Goal: Task Accomplishment & Management: Use online tool/utility

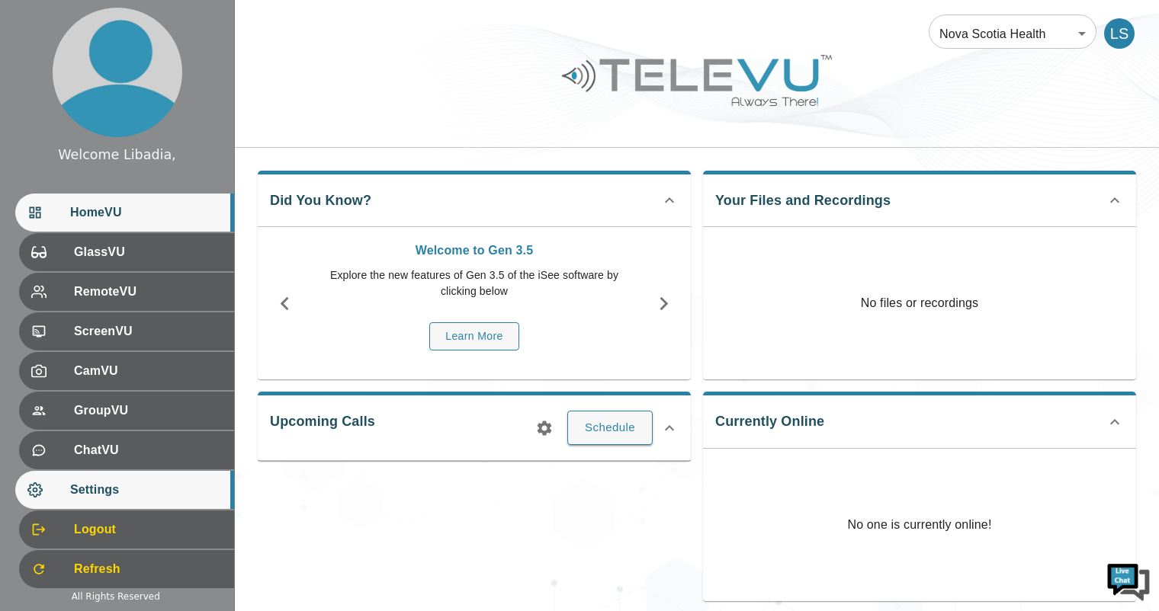
click at [121, 498] on span "Settings" at bounding box center [146, 490] width 152 height 18
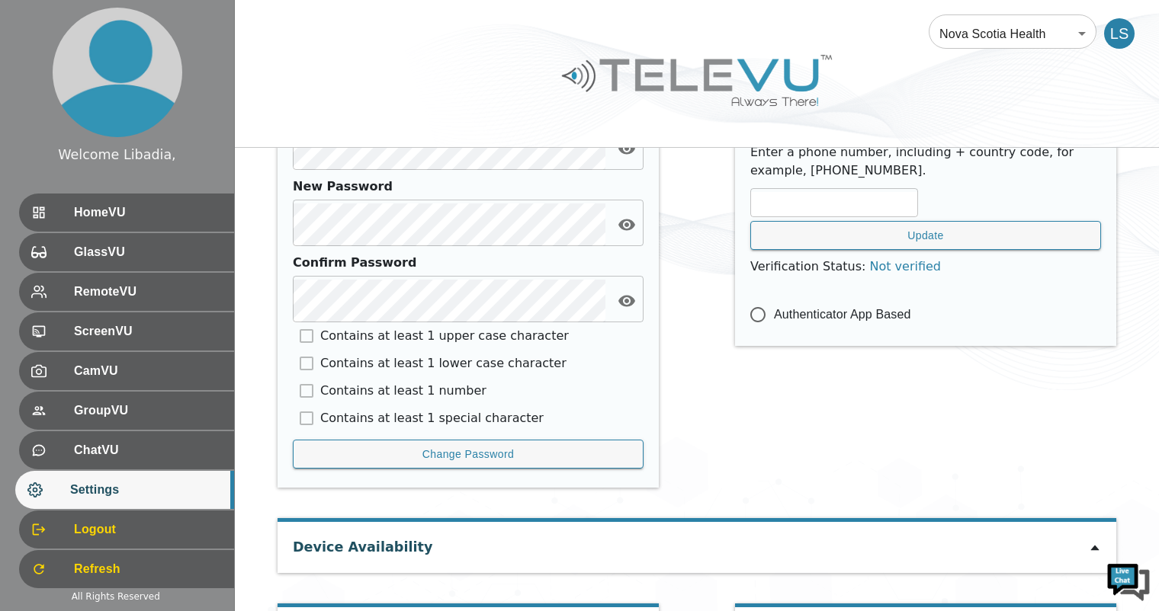
scroll to position [740, 0]
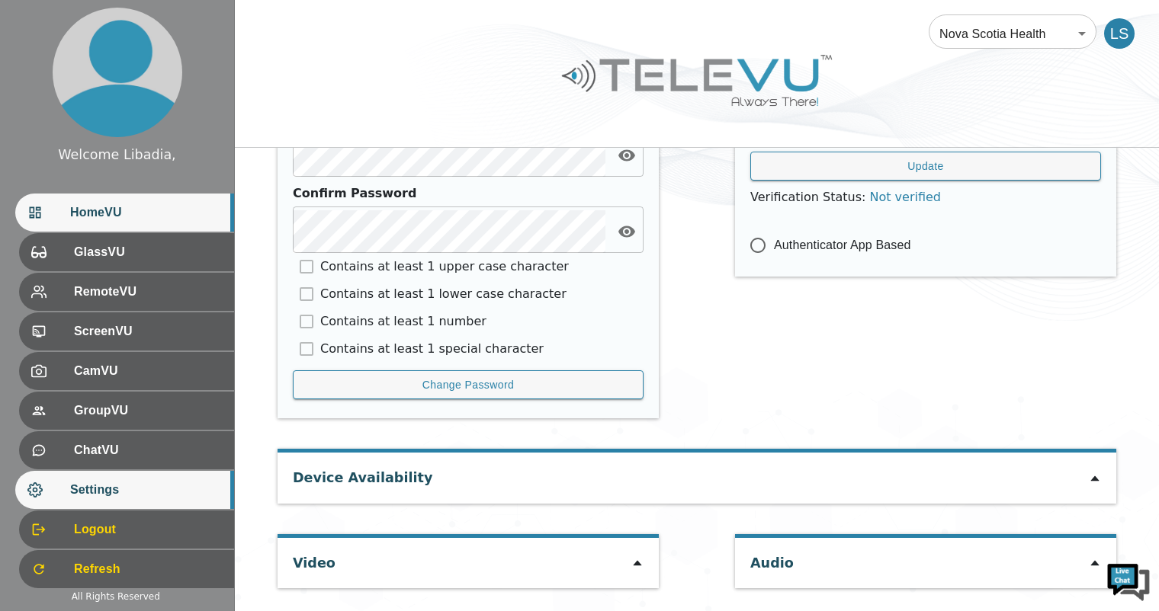
click at [129, 211] on span "HomeVU" at bounding box center [146, 213] width 152 height 18
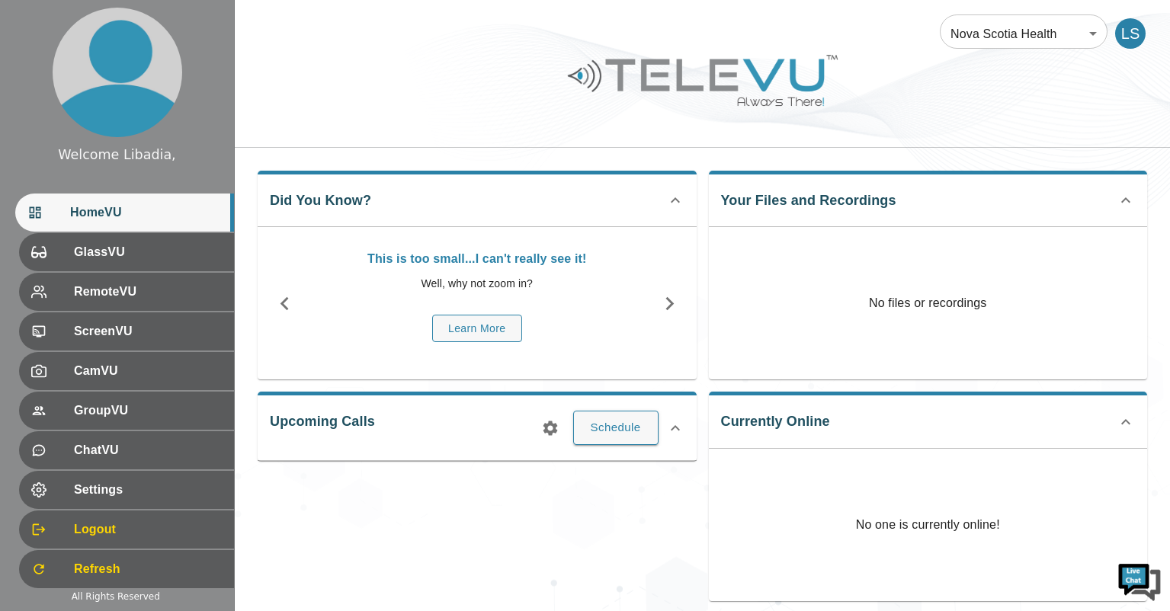
click at [1074, 37] on body "Welcome Libadia, HomeVU GlassVU RemoteVU ScreenVU CamVU GroupVU ChatVU Settings…" at bounding box center [585, 407] width 1170 height 814
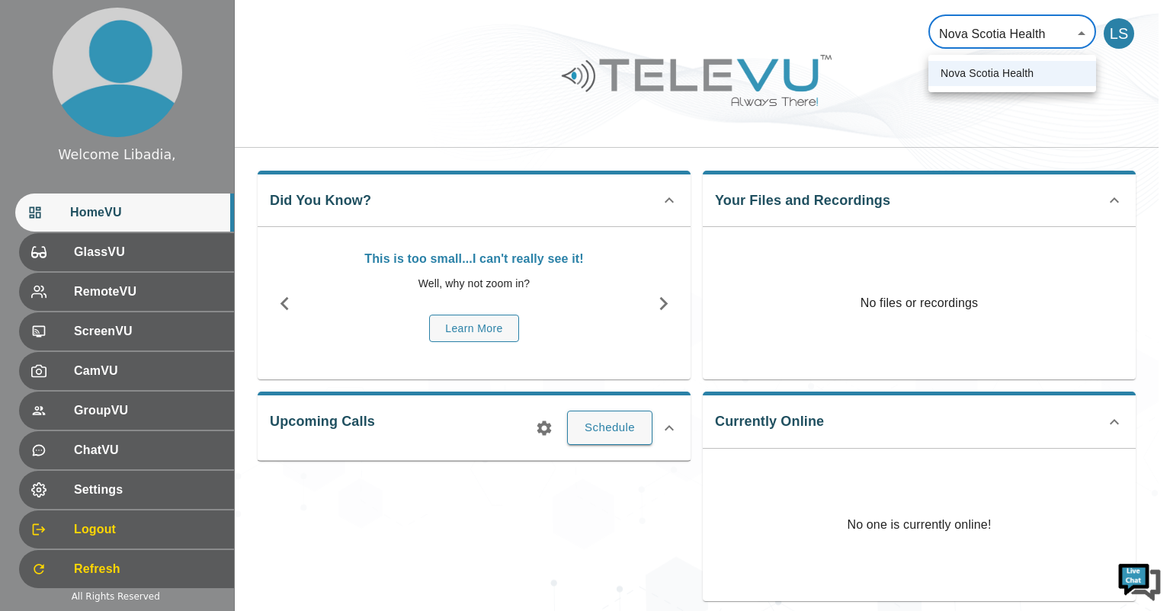
drag, startPoint x: 789, startPoint y: 60, endPoint x: 568, endPoint y: 118, distance: 228.6
click at [790, 60] on div at bounding box center [585, 305] width 1170 height 611
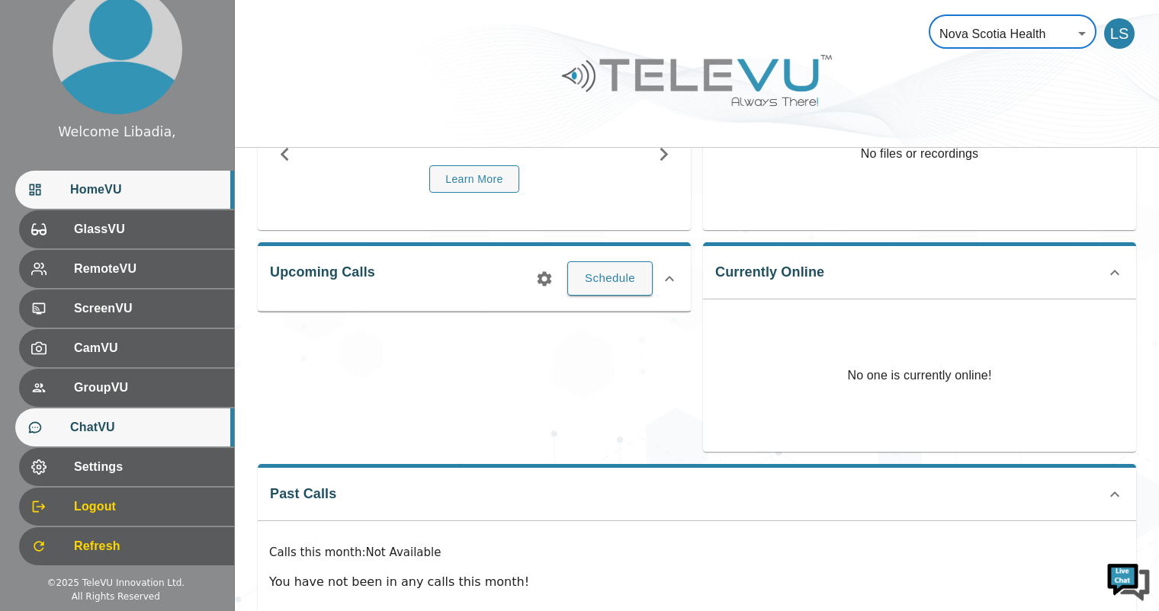
scroll to position [152, 0]
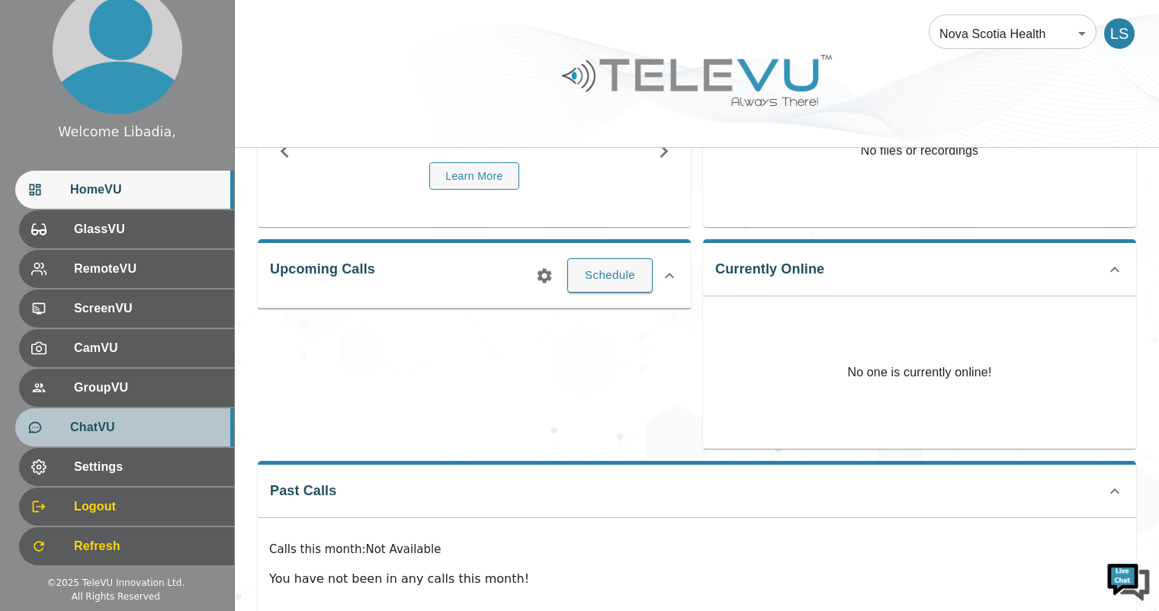
click at [102, 423] on span "ChatVU" at bounding box center [146, 428] width 152 height 18
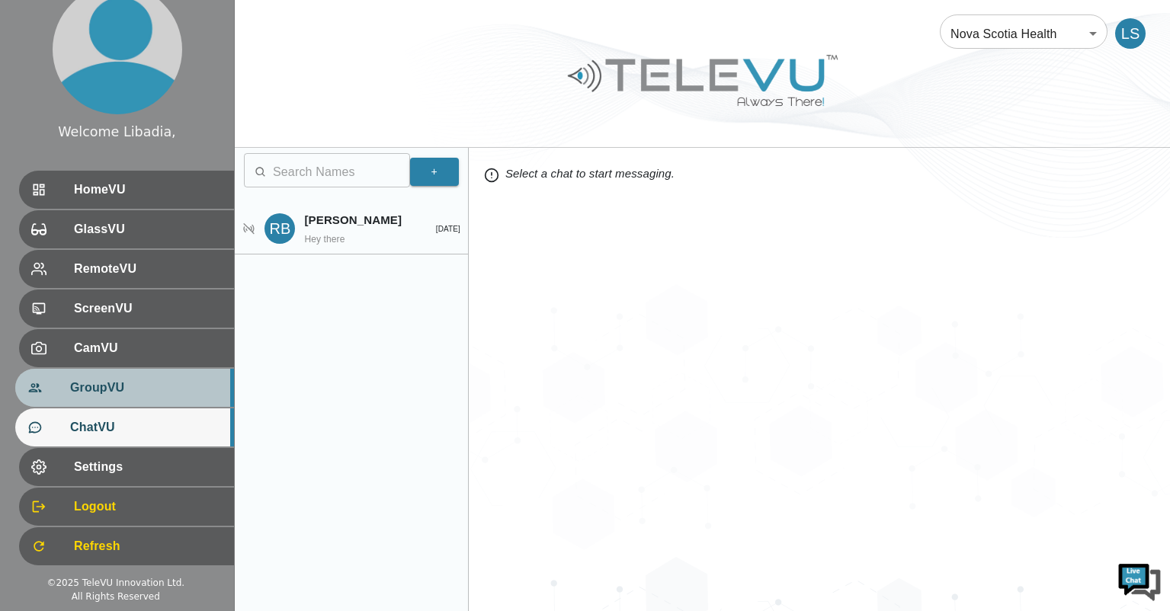
click at [98, 398] on div "GroupVU" at bounding box center [124, 388] width 219 height 38
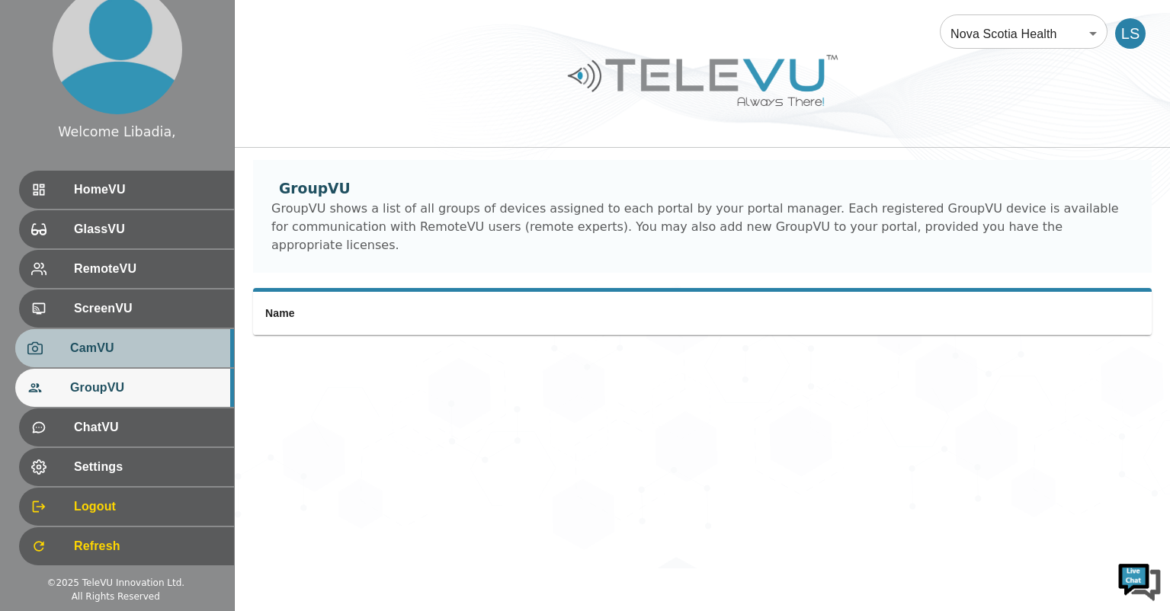
click at [97, 350] on span "CamVU" at bounding box center [146, 348] width 152 height 18
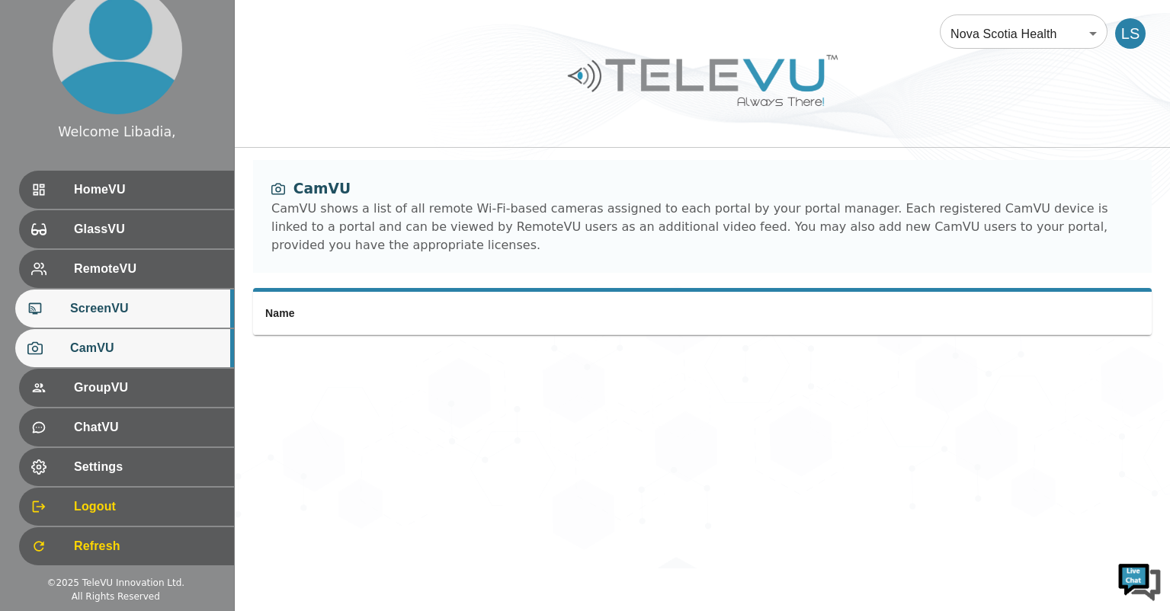
click at [101, 307] on span "ScreenVU" at bounding box center [146, 309] width 152 height 18
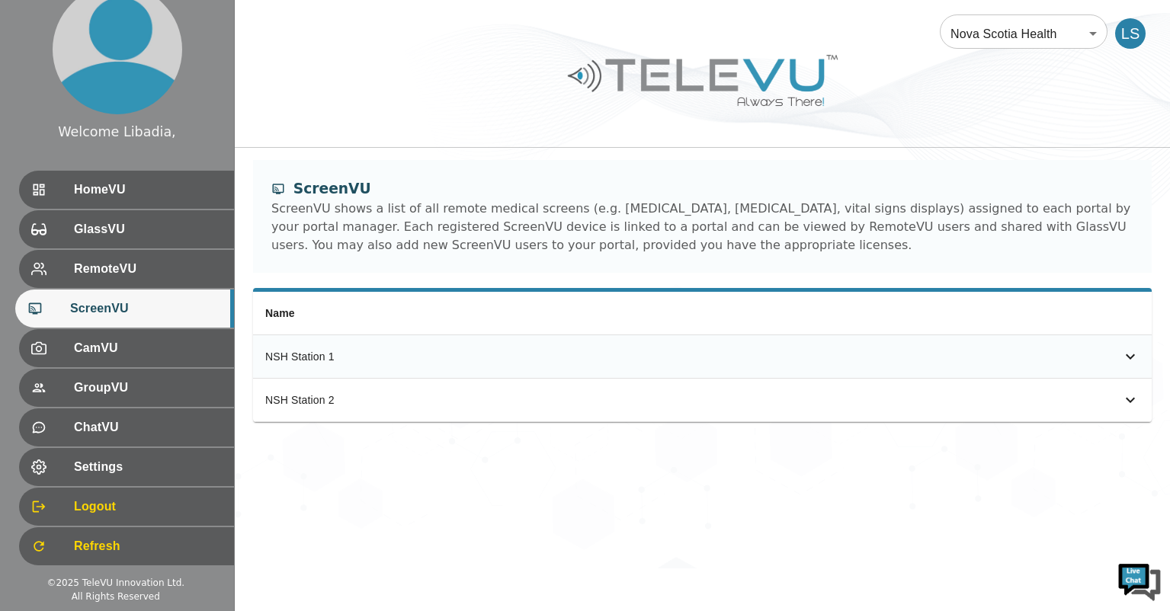
click at [322, 354] on div "NSH Station 1" at bounding box center [484, 356] width 438 height 15
click at [1131, 357] on icon "simple table" at bounding box center [1131, 357] width 18 height 18
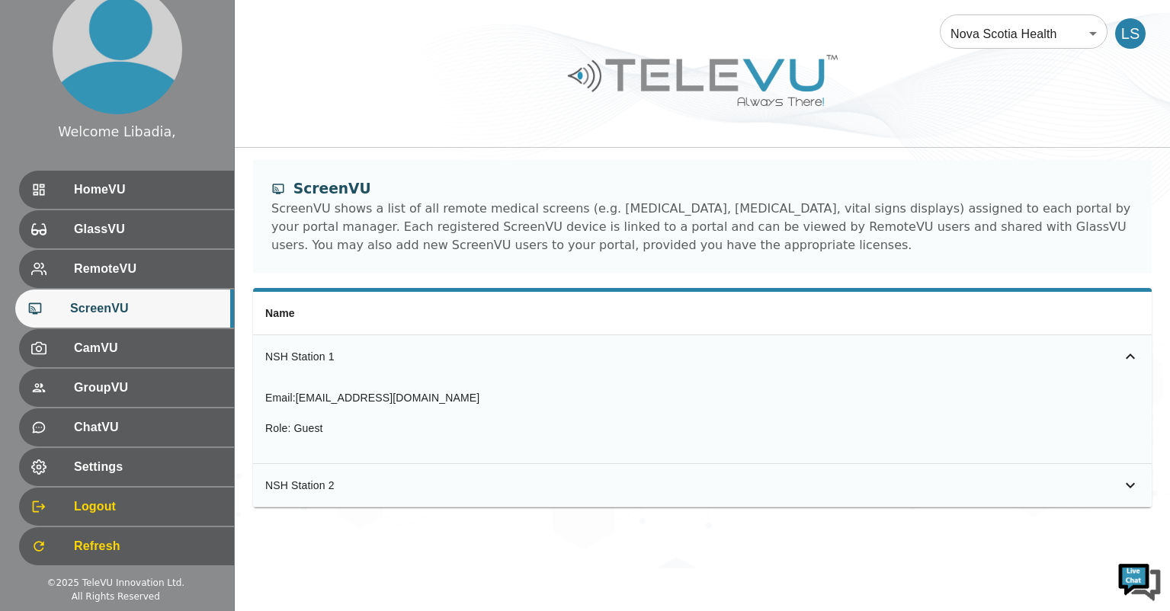
click at [1135, 489] on icon "simple table" at bounding box center [1131, 486] width 18 height 18
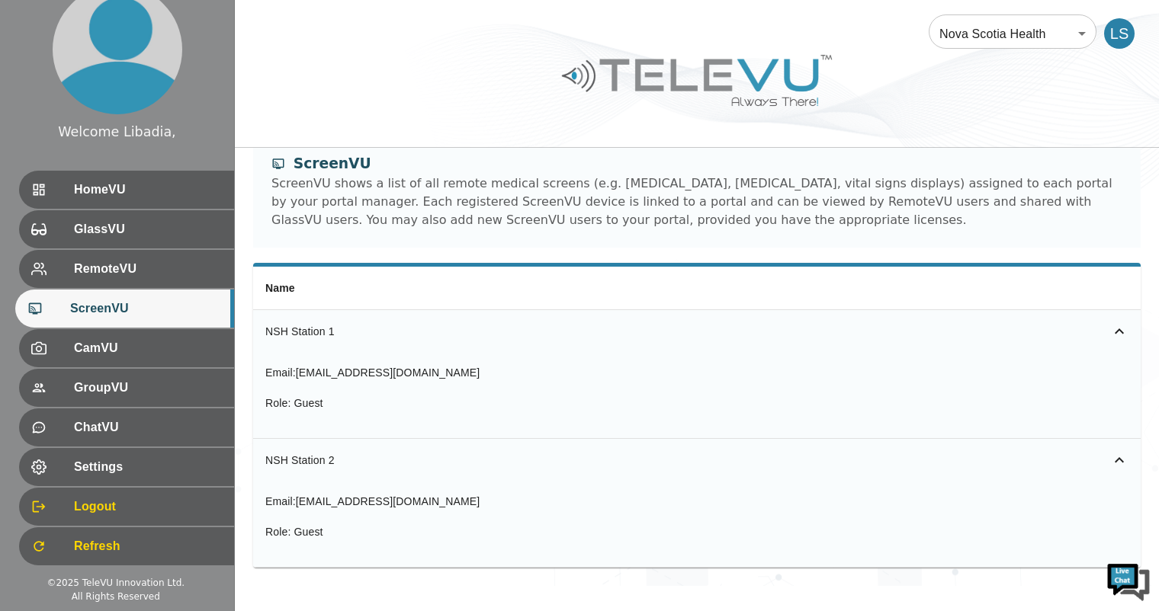
scroll to position [38, 0]
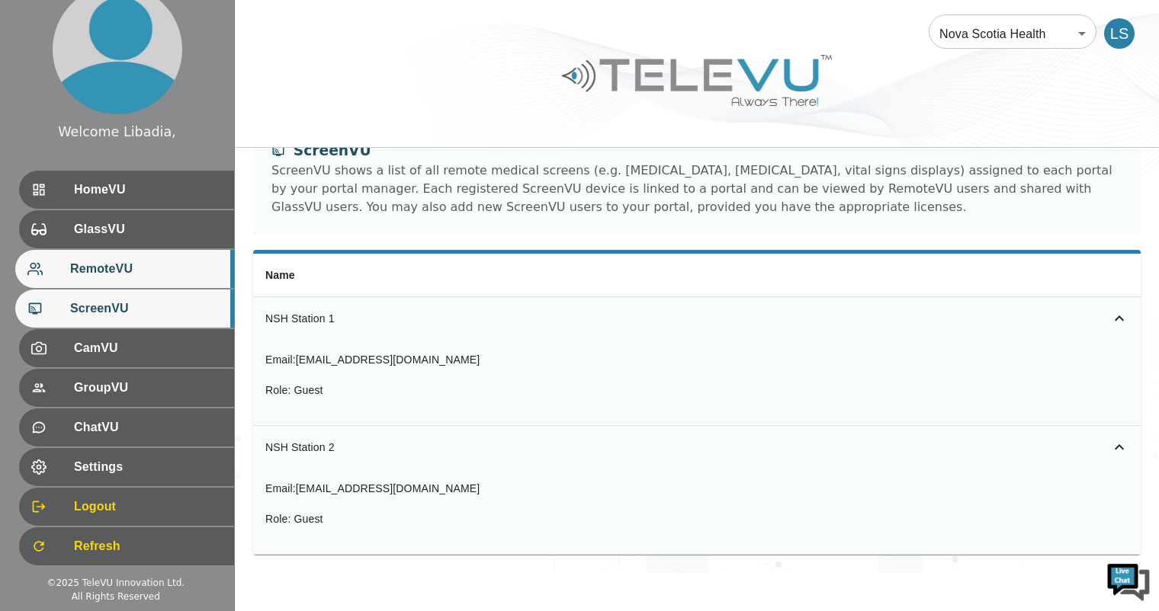
click at [75, 262] on span "RemoteVU" at bounding box center [146, 269] width 152 height 18
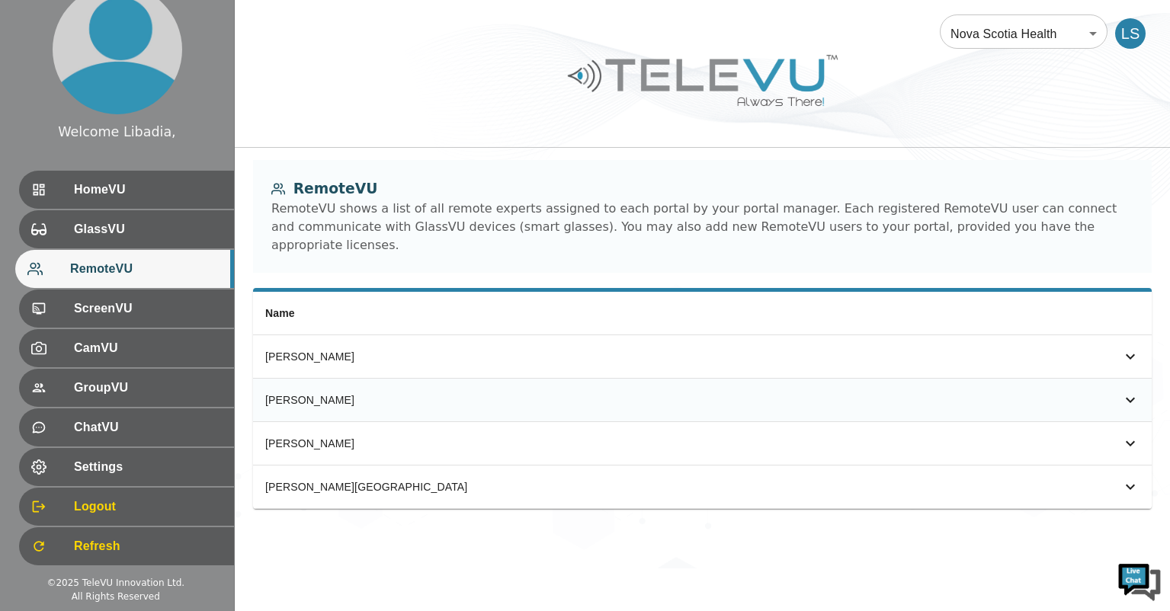
click at [1128, 391] on icon "simple table" at bounding box center [1131, 400] width 18 height 18
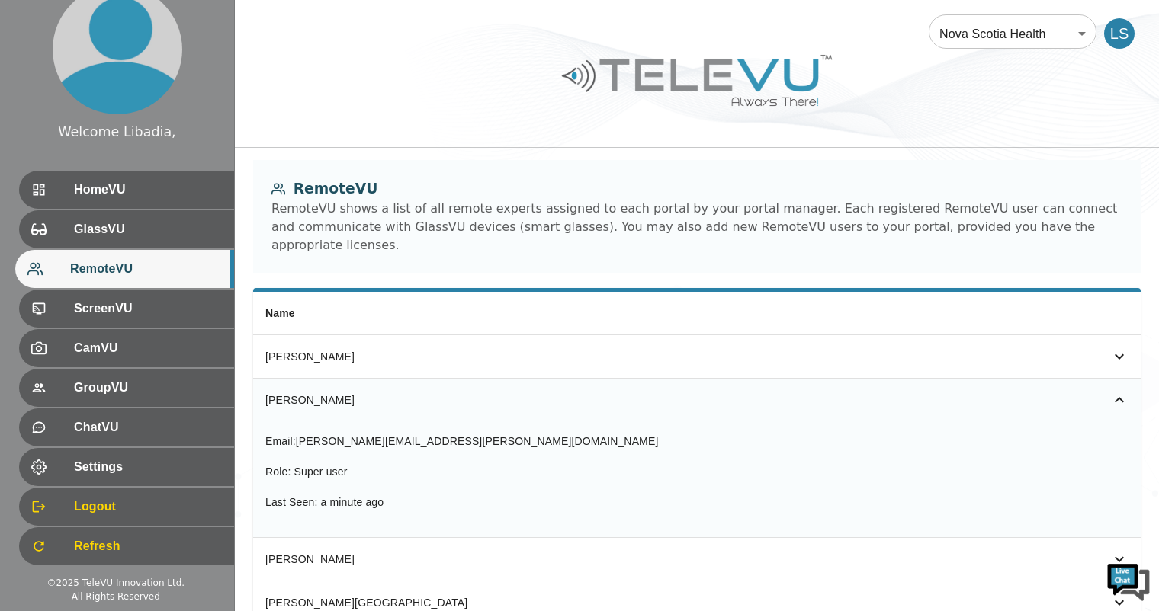
click at [1128, 391] on icon "simple table" at bounding box center [1119, 400] width 18 height 18
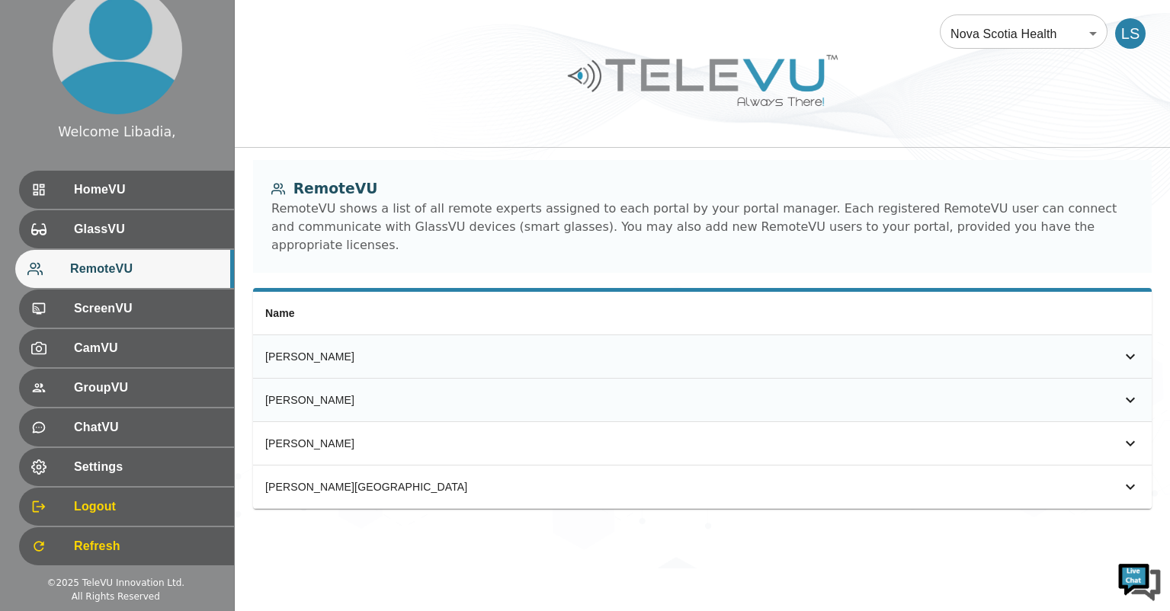
click at [1126, 348] on icon "simple table" at bounding box center [1131, 357] width 18 height 18
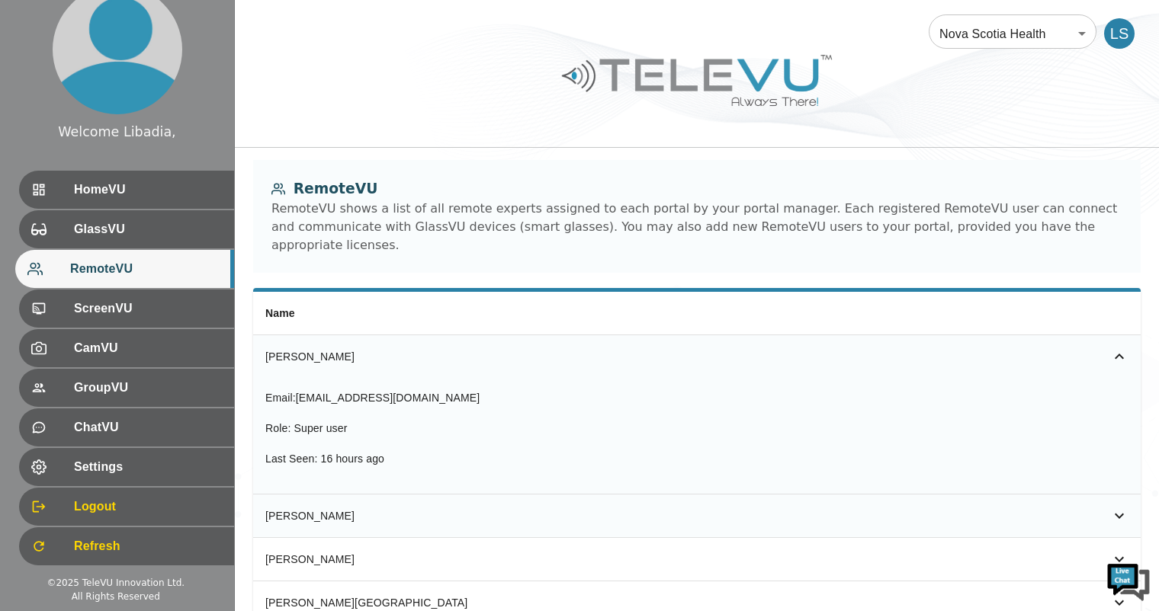
click at [1127, 348] on icon "simple table" at bounding box center [1119, 357] width 18 height 18
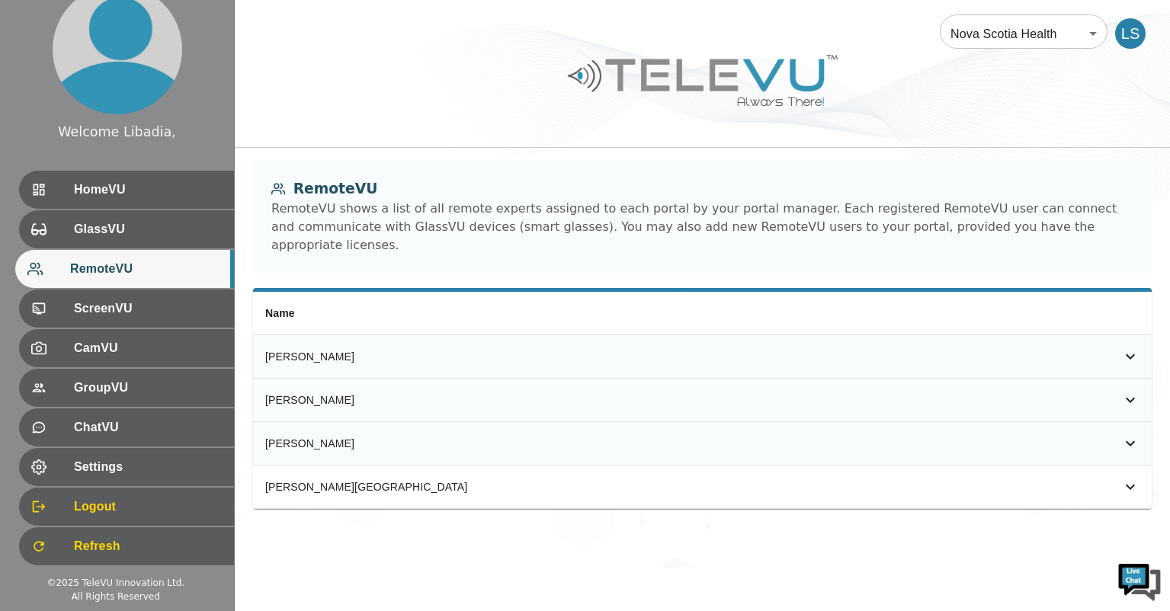
click at [1128, 441] on icon "simple table" at bounding box center [1130, 443] width 9 height 5
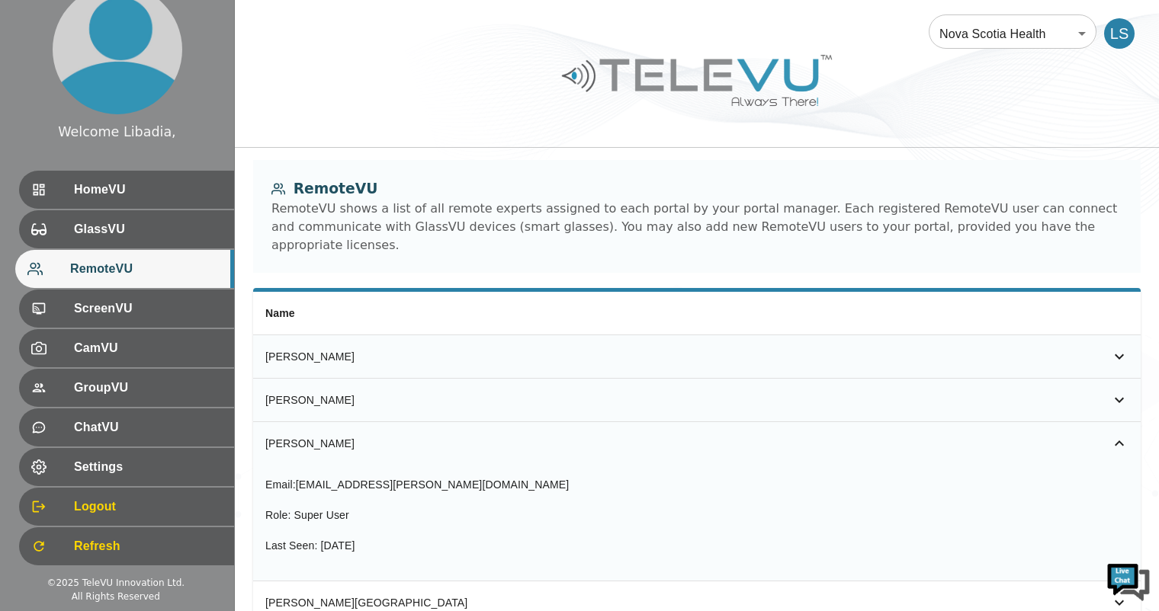
click at [1128, 435] on icon "simple table" at bounding box center [1119, 444] width 18 height 18
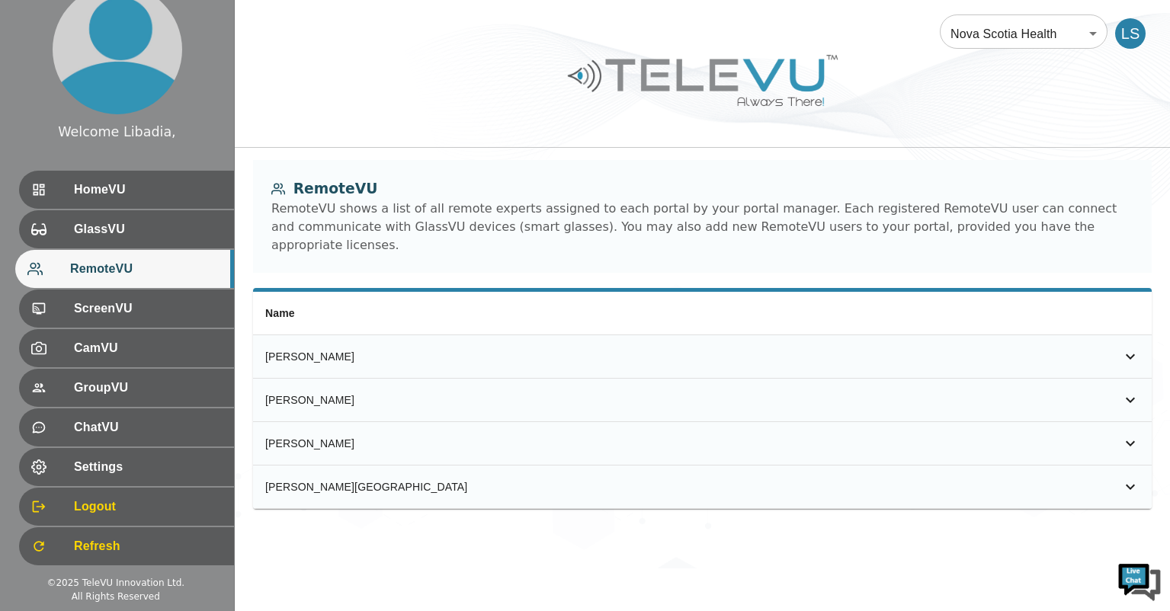
click at [1125, 478] on icon "simple table" at bounding box center [1131, 487] width 18 height 18
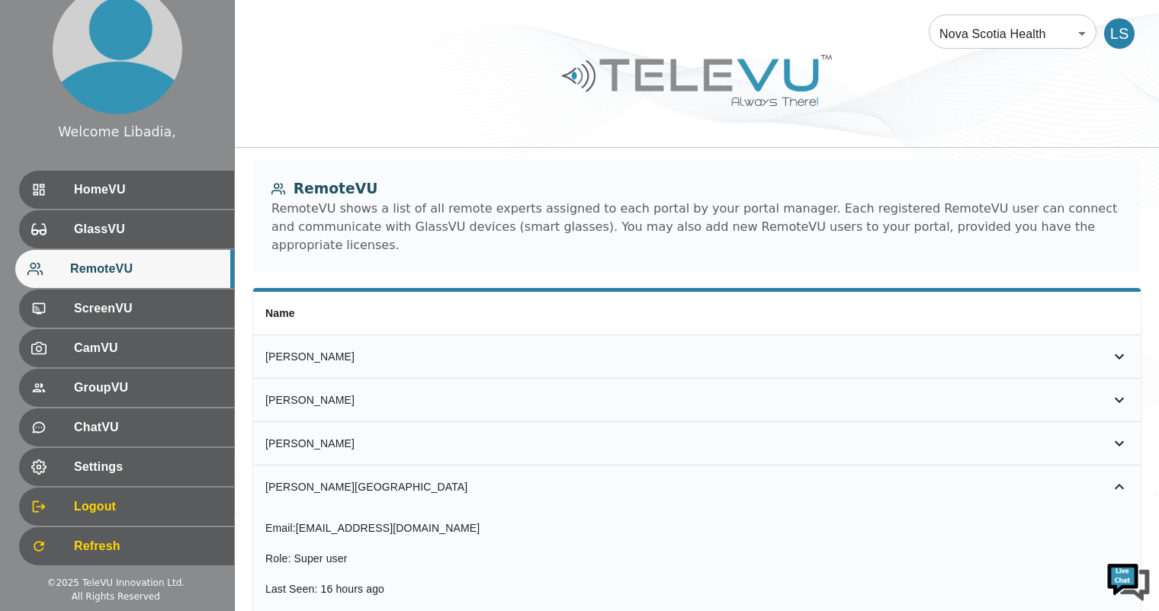
click at [1126, 478] on icon "simple table" at bounding box center [1119, 487] width 18 height 18
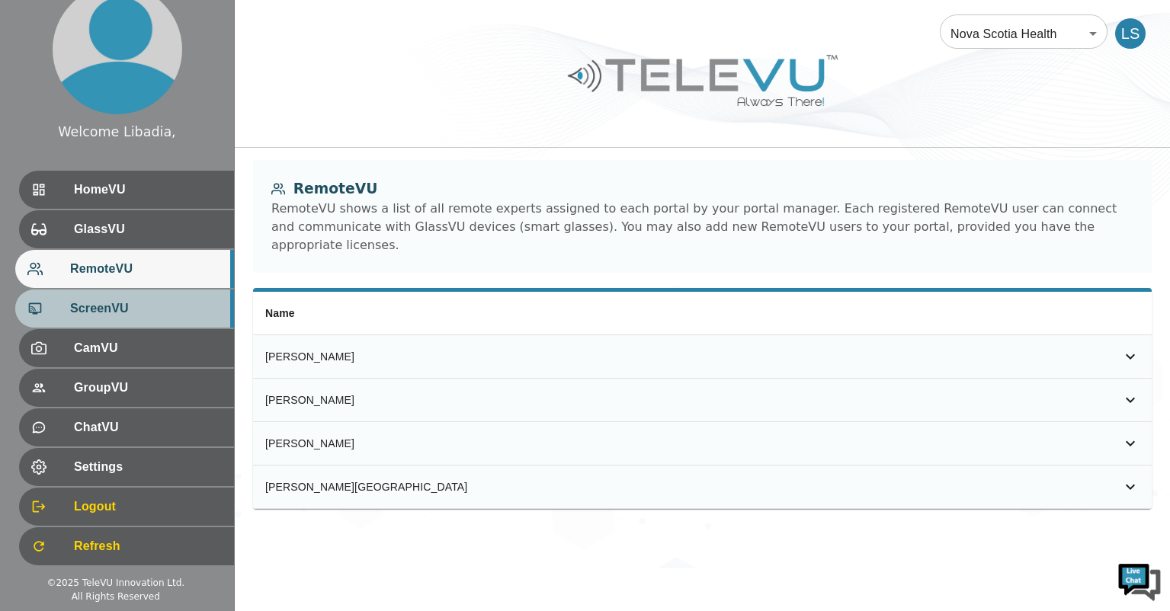
click at [118, 313] on span "ScreenVU" at bounding box center [146, 309] width 152 height 18
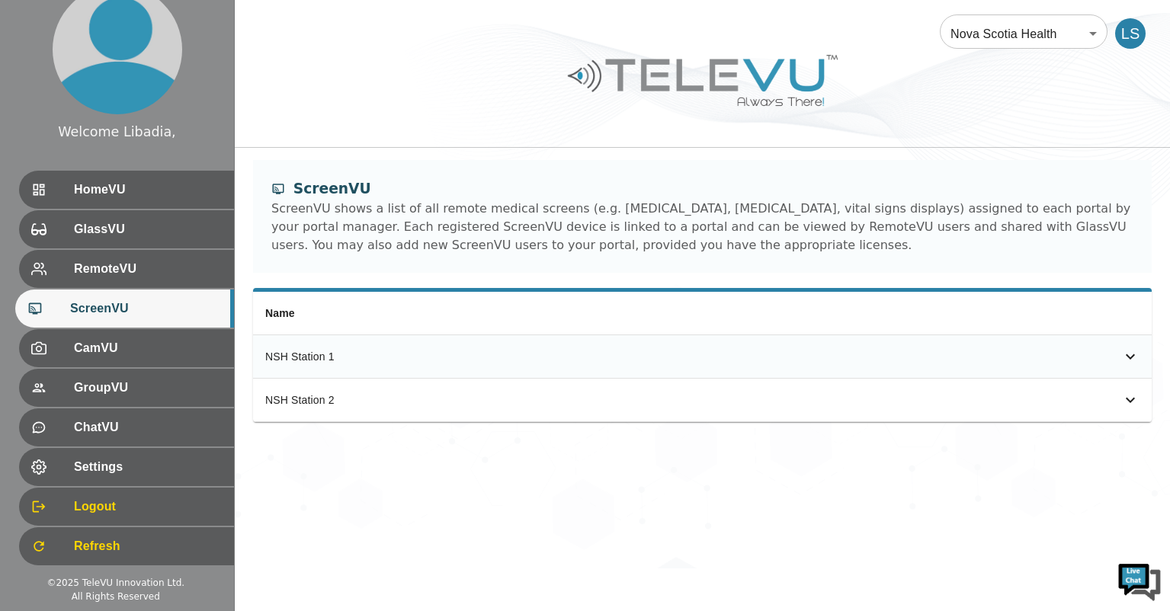
click at [1126, 358] on icon "simple table" at bounding box center [1131, 357] width 18 height 18
click at [1129, 396] on icon "simple table" at bounding box center [1131, 400] width 18 height 18
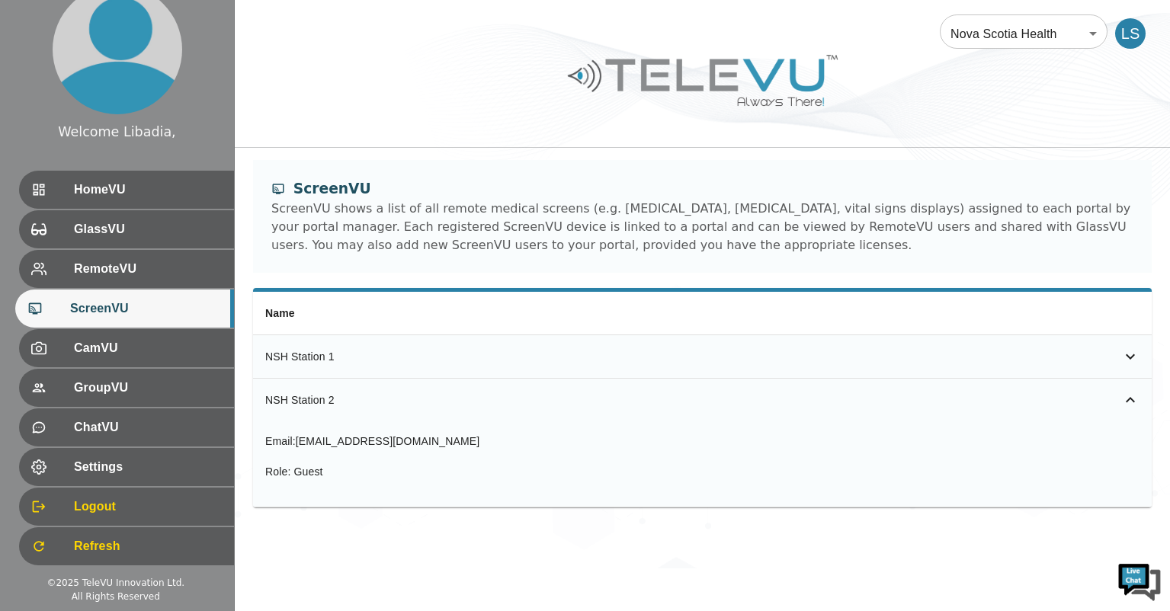
click at [1129, 396] on icon "simple table" at bounding box center [1131, 400] width 18 height 18
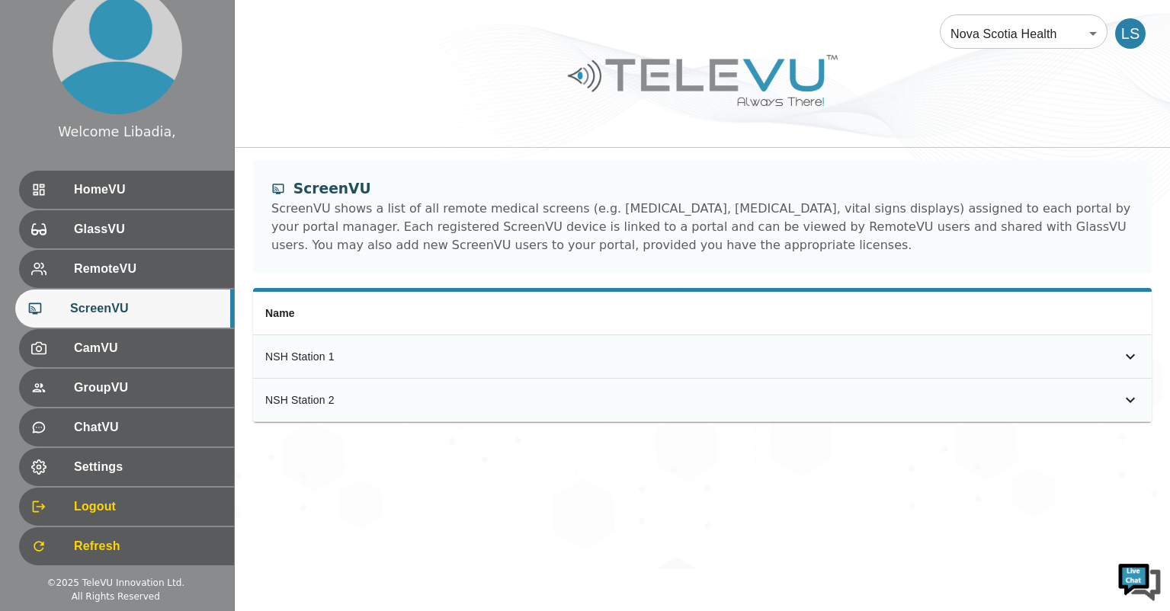
click at [1129, 399] on icon "simple table" at bounding box center [1131, 400] width 18 height 18
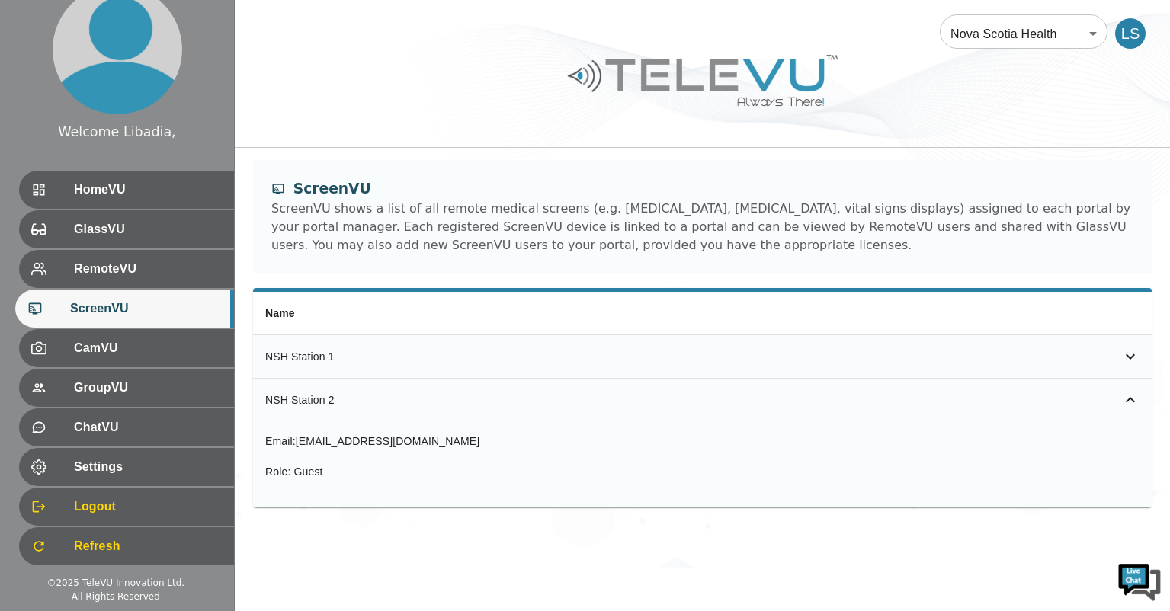
click at [1130, 399] on icon "simple table" at bounding box center [1130, 399] width 9 height 5
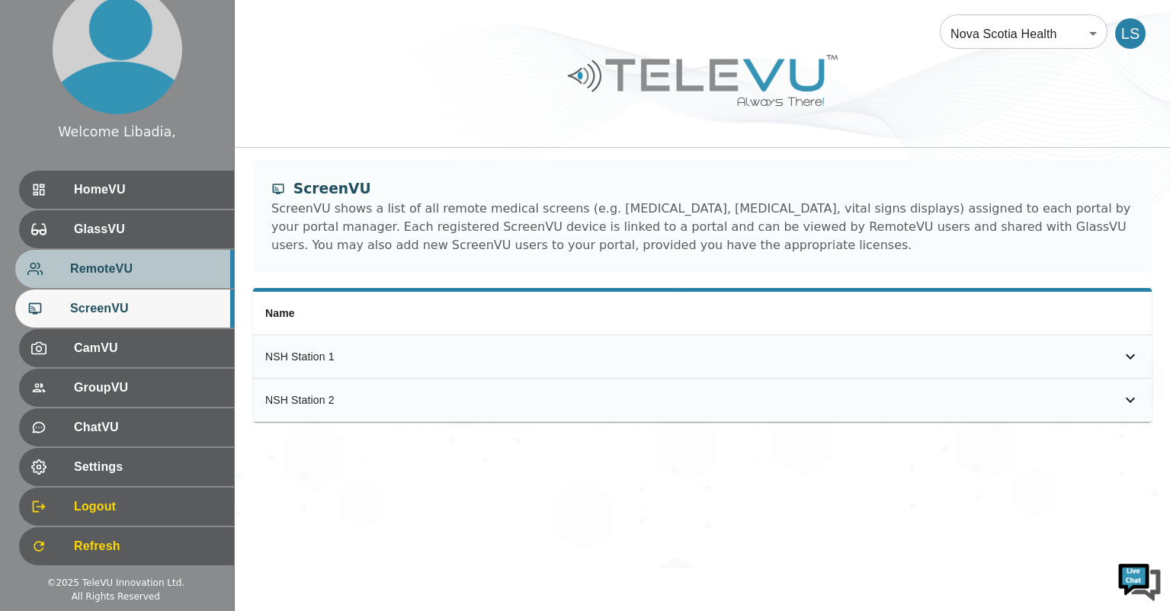
click at [95, 265] on span "RemoteVU" at bounding box center [146, 269] width 152 height 18
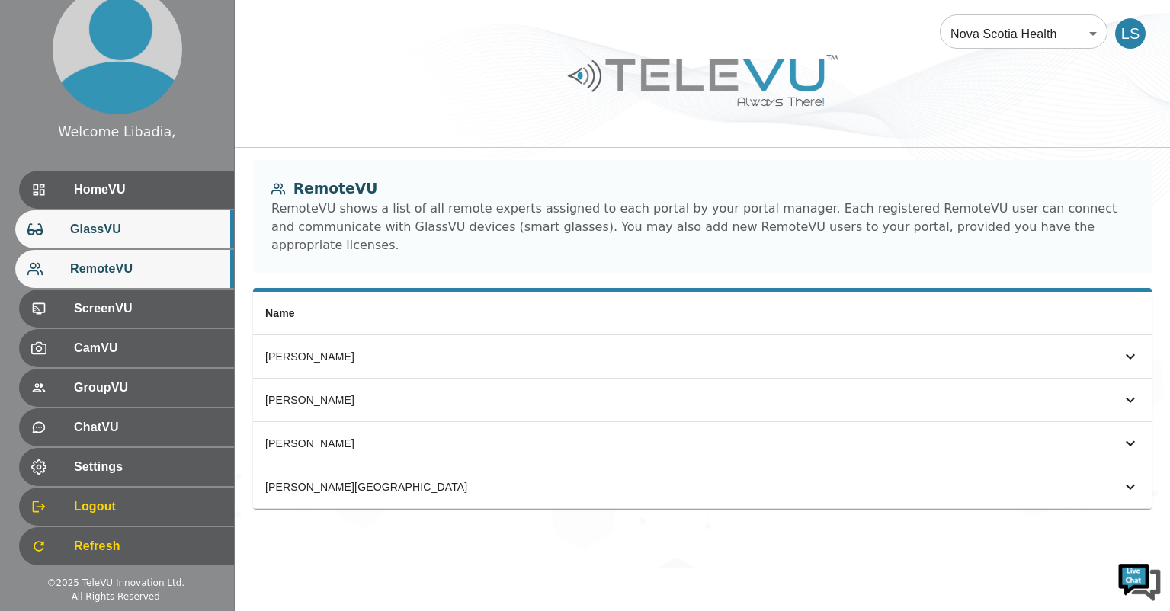
click at [76, 216] on div "GlassVU" at bounding box center [124, 229] width 219 height 38
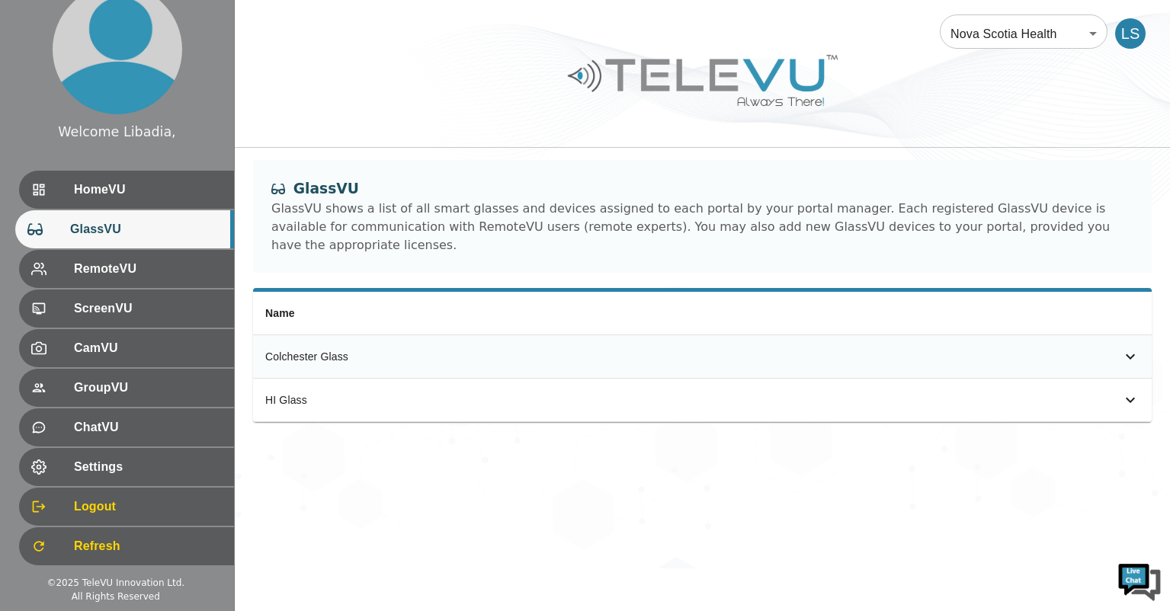
click at [1135, 348] on icon "simple table" at bounding box center [1131, 357] width 18 height 18
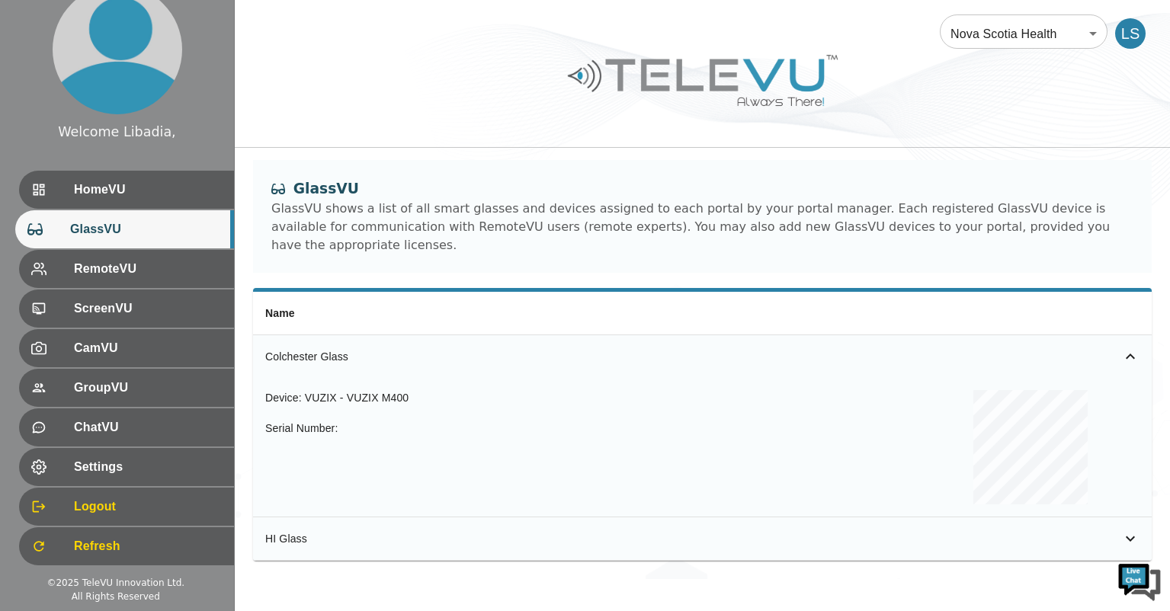
click at [1131, 536] on icon "simple table" at bounding box center [1130, 538] width 9 height 5
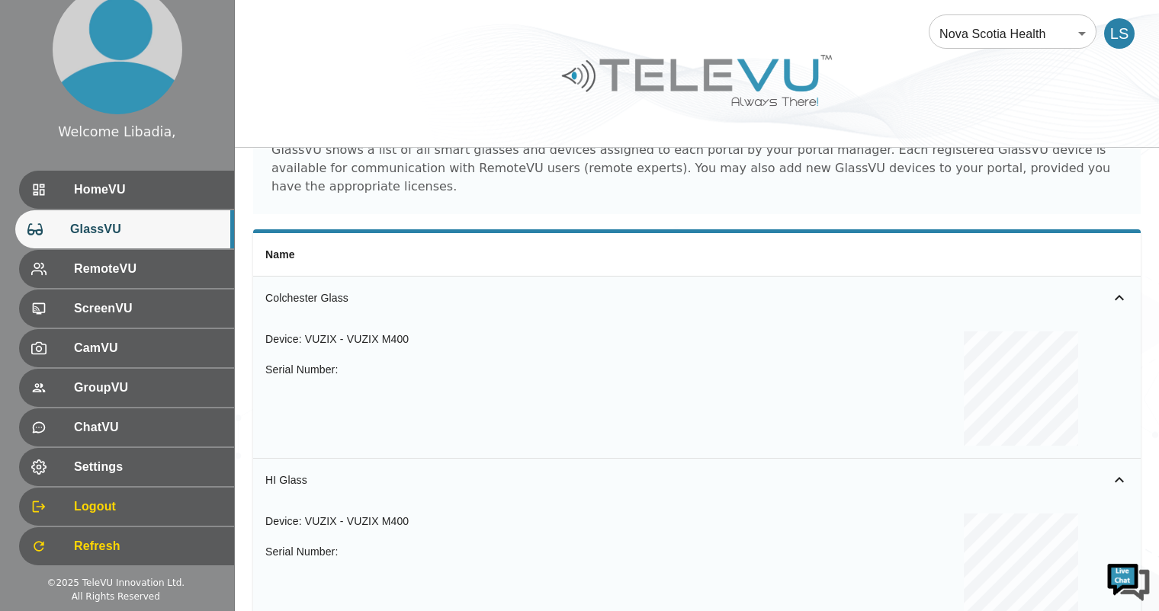
scroll to position [127, 0]
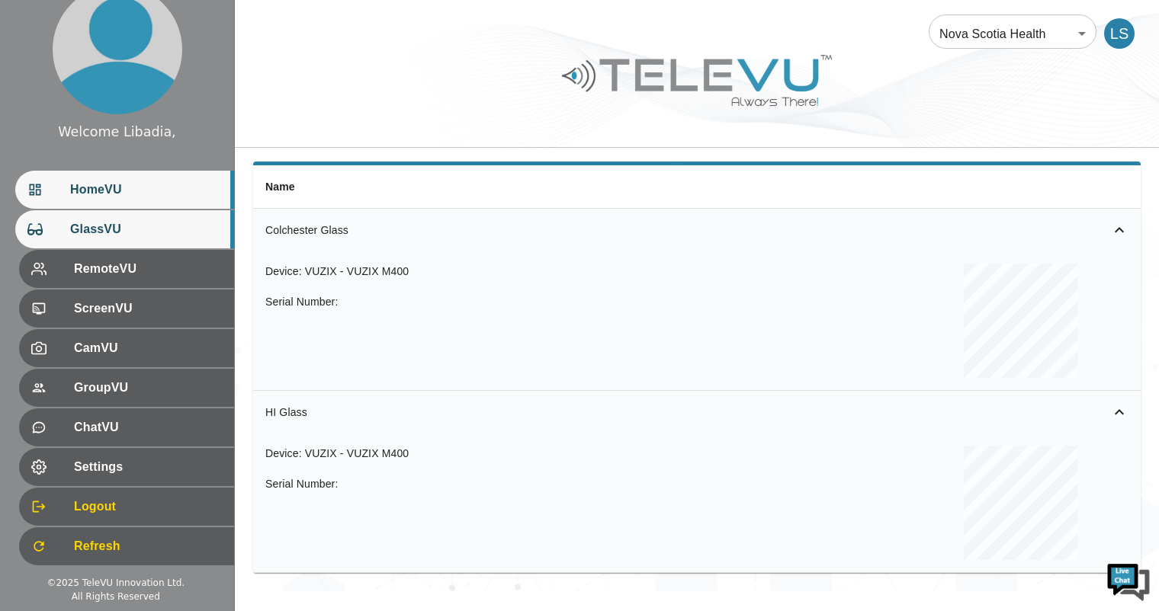
click at [94, 187] on span "HomeVU" at bounding box center [146, 190] width 152 height 18
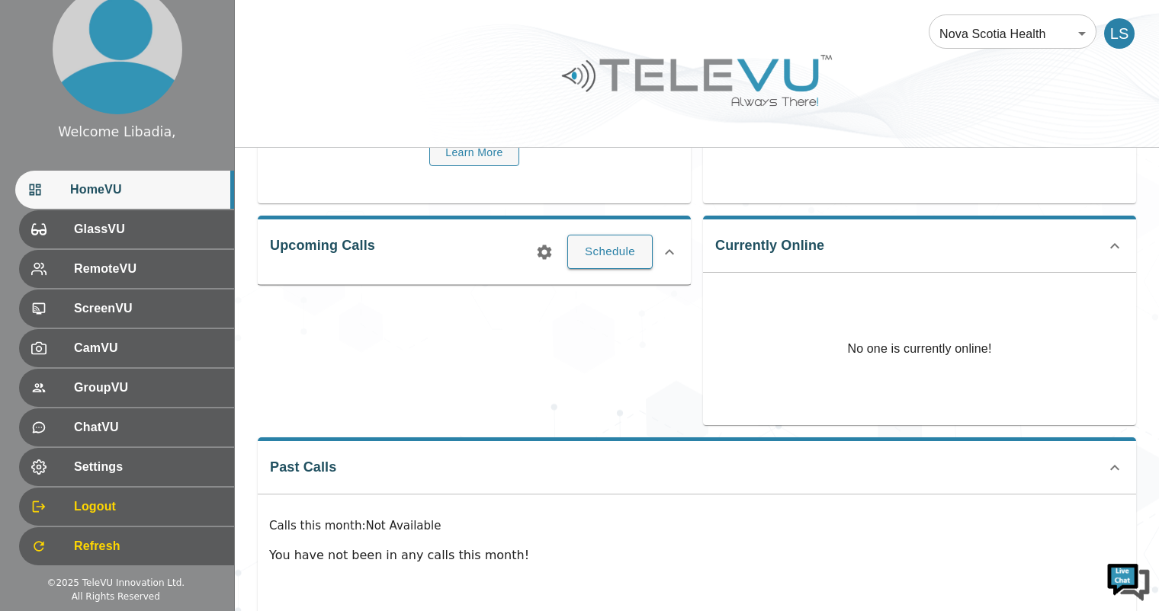
scroll to position [203, 0]
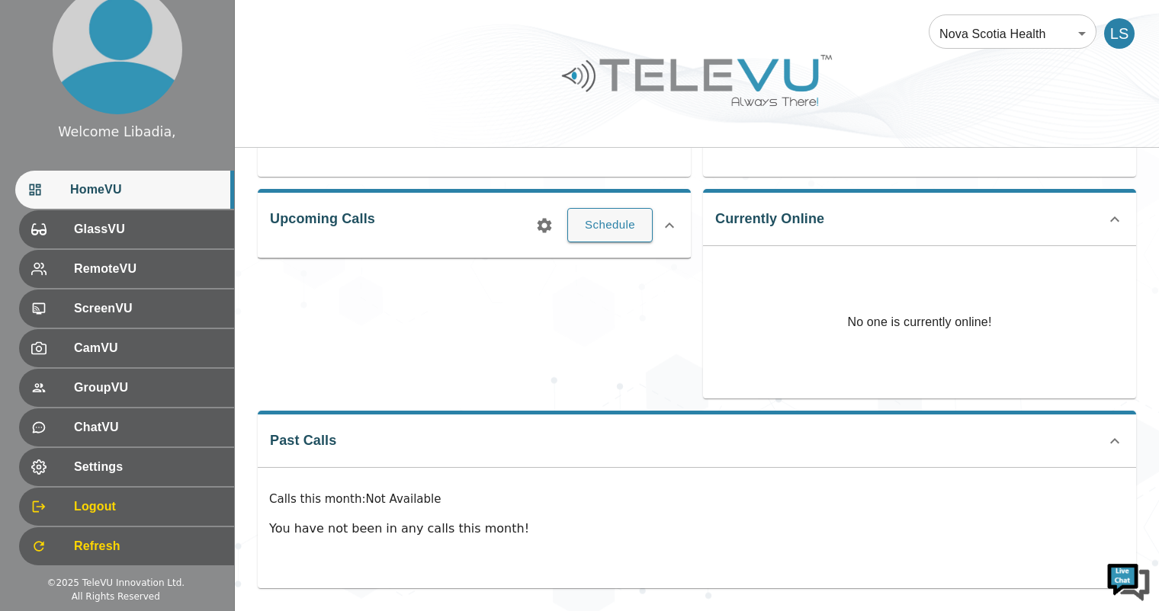
click at [546, 231] on icon "button" at bounding box center [545, 225] width 14 height 14
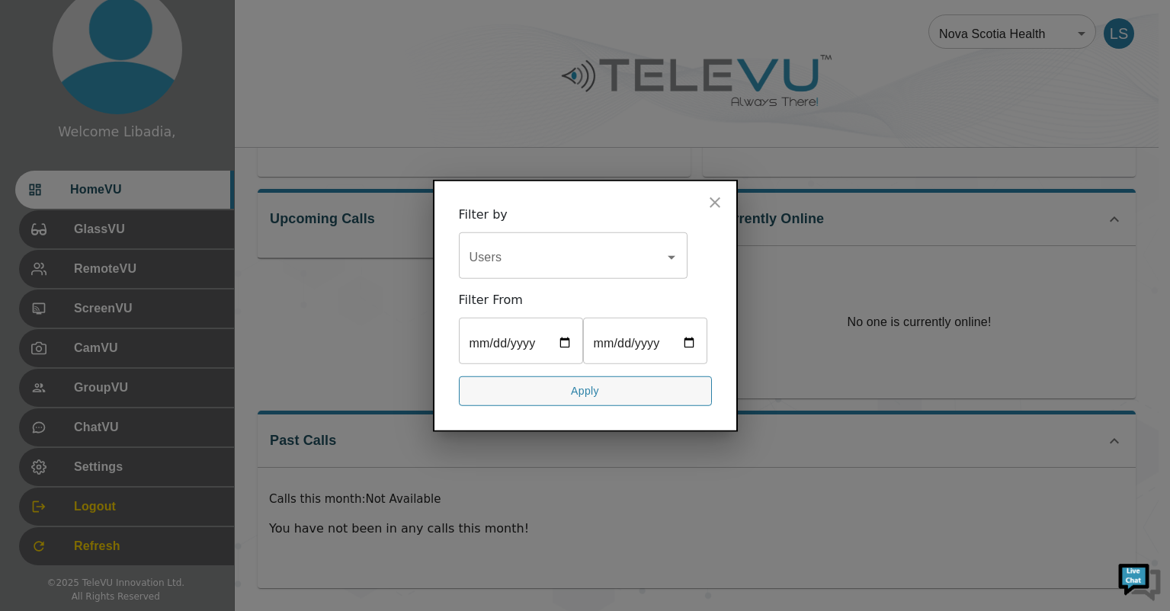
click at [670, 249] on icon "Open" at bounding box center [672, 258] width 18 height 18
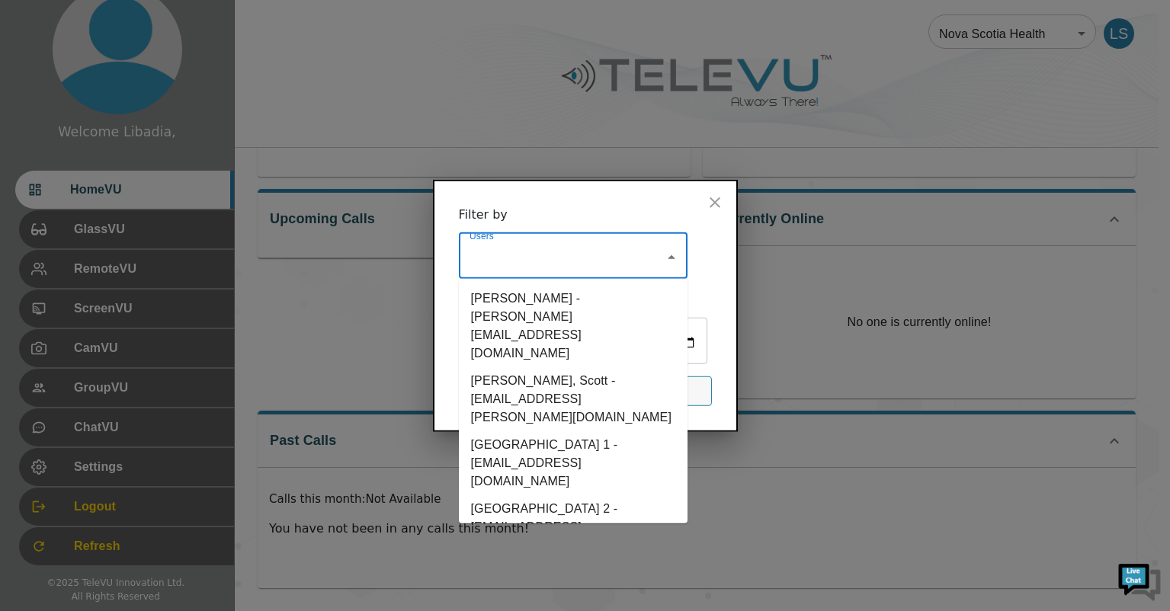
click at [555, 432] on li "[GEOGRAPHIC_DATA] 1 - [EMAIL_ADDRESS][DOMAIN_NAME]" at bounding box center [573, 464] width 229 height 64
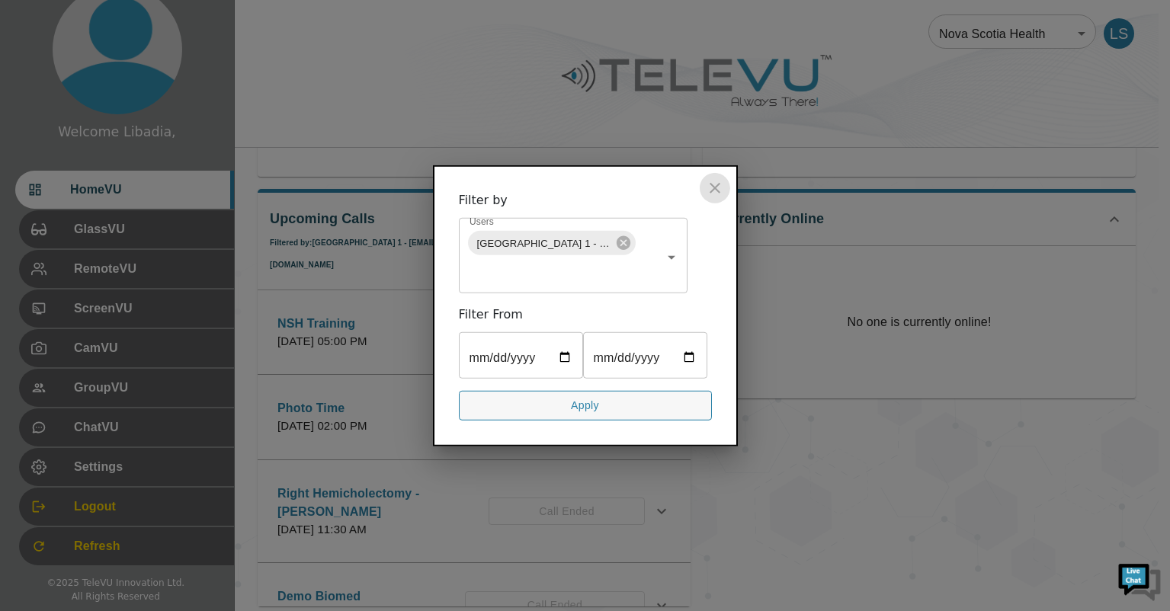
click at [721, 179] on icon "close" at bounding box center [715, 188] width 18 height 18
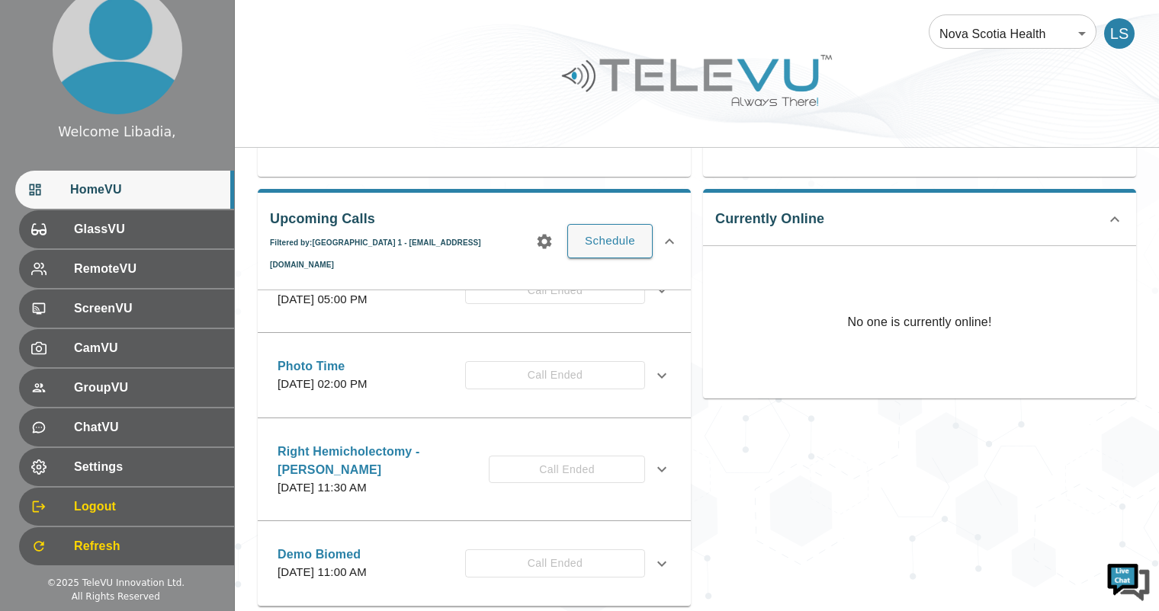
scroll to position [0, 0]
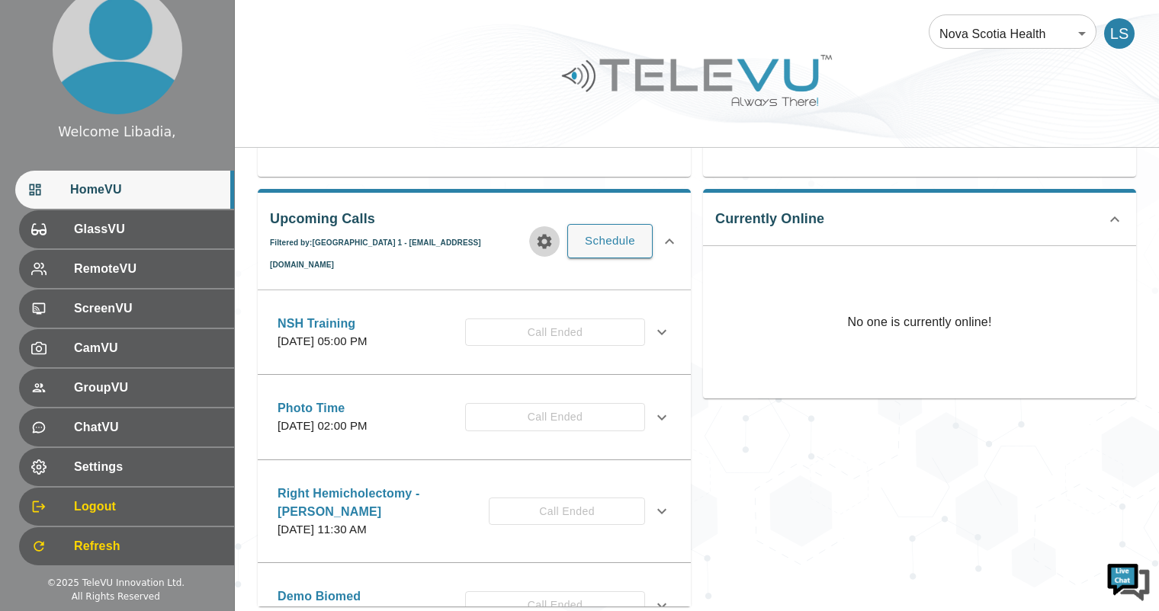
click at [541, 234] on icon "button" at bounding box center [545, 241] width 14 height 14
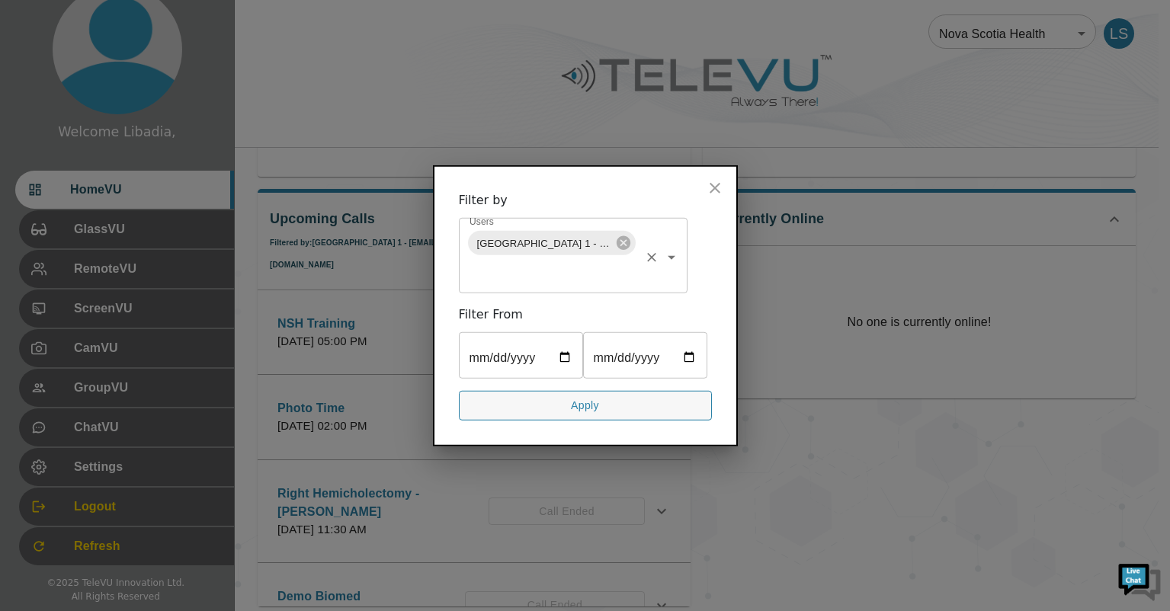
click at [669, 256] on icon "Open" at bounding box center [672, 258] width 8 height 4
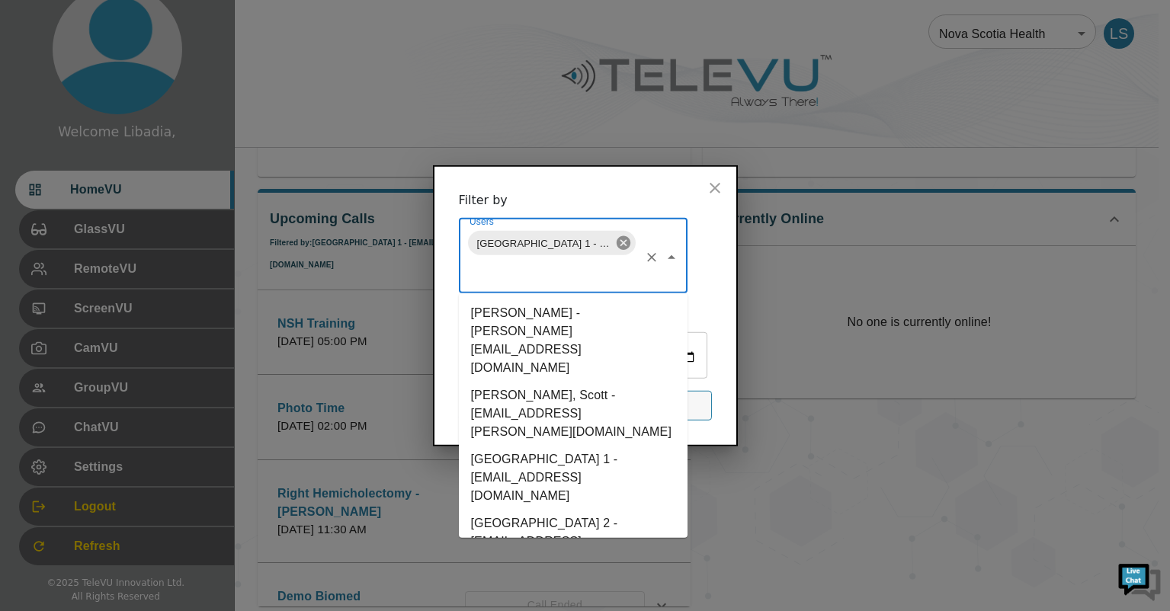
click at [624, 236] on icon at bounding box center [623, 243] width 14 height 14
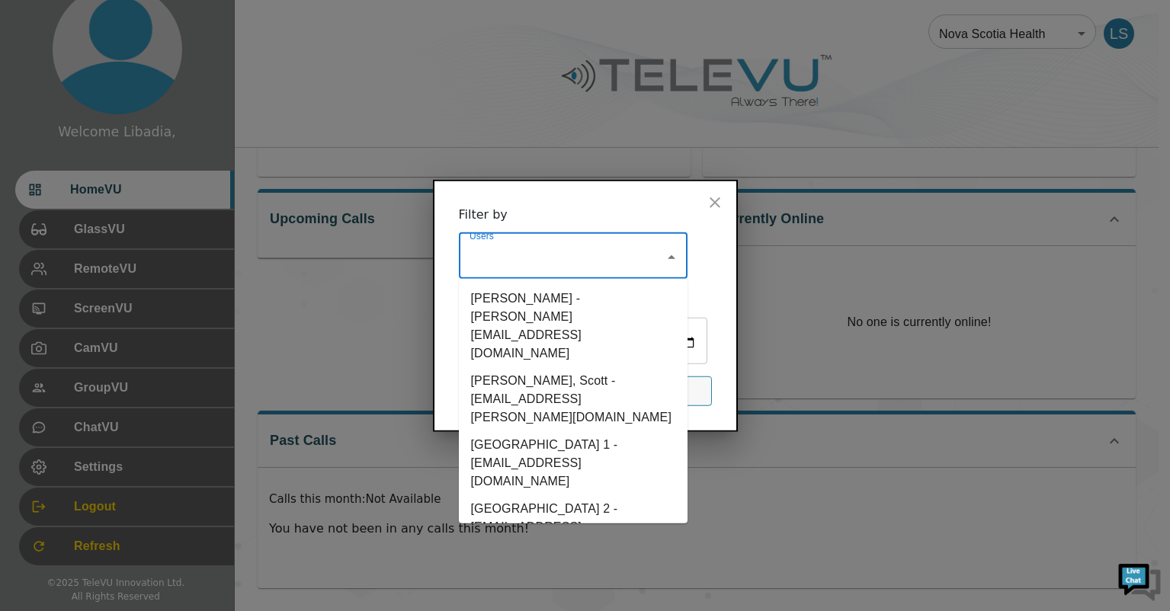
click at [571, 496] on li "[GEOGRAPHIC_DATA] 2 - [EMAIL_ADDRESS][DOMAIN_NAME]" at bounding box center [573, 528] width 229 height 64
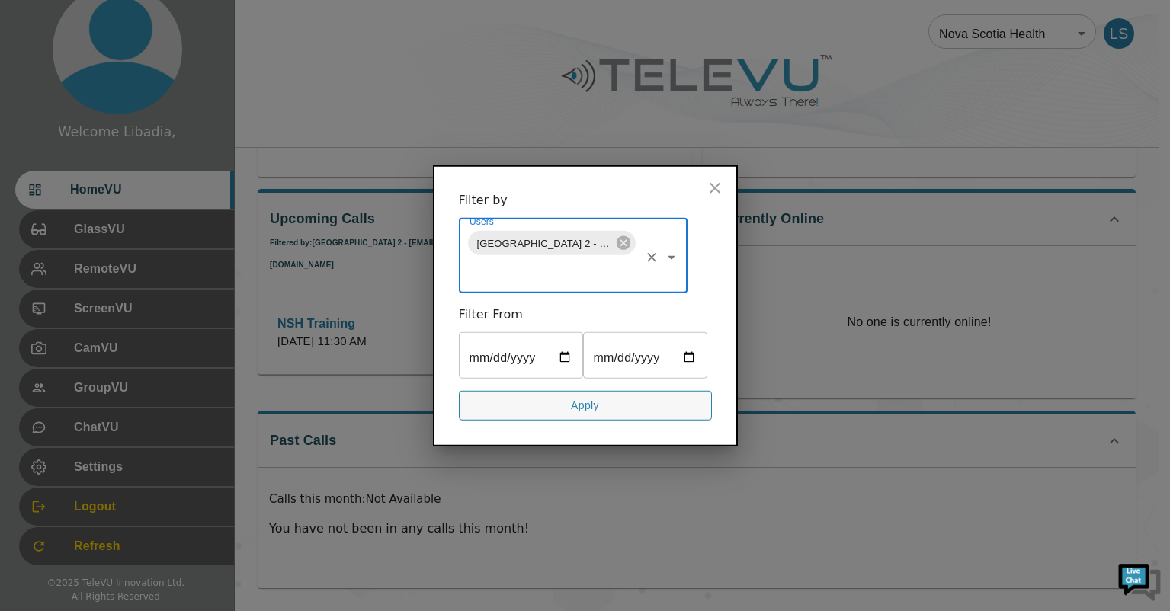
drag, startPoint x: 714, startPoint y: 166, endPoint x: 701, endPoint y: 187, distance: 23.9
click at [714, 183] on icon "close" at bounding box center [715, 188] width 11 height 11
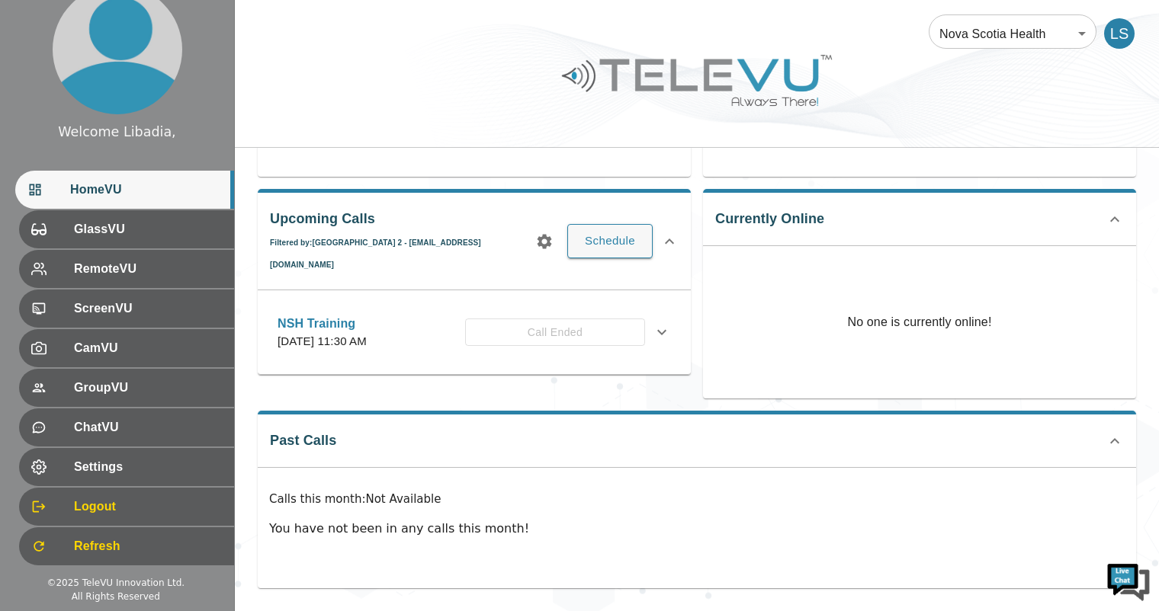
click at [367, 333] on p "[DATE] 11:30 AM" at bounding box center [322, 342] width 89 height 18
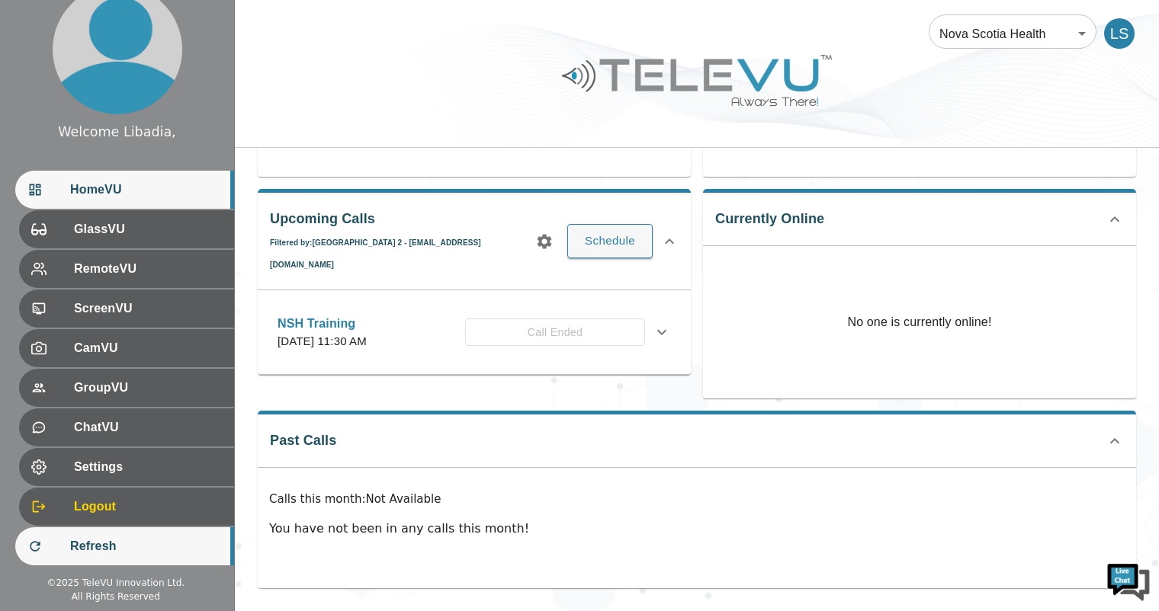
click at [98, 545] on span "Refresh" at bounding box center [146, 547] width 152 height 18
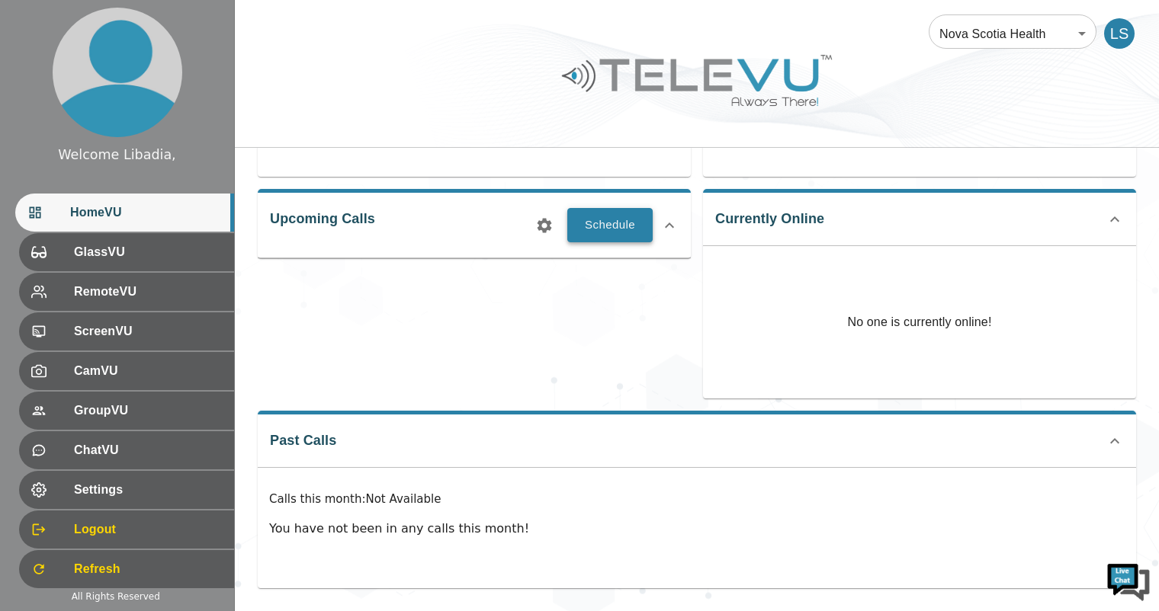
click at [602, 221] on button "Schedule" at bounding box center [609, 225] width 85 height 34
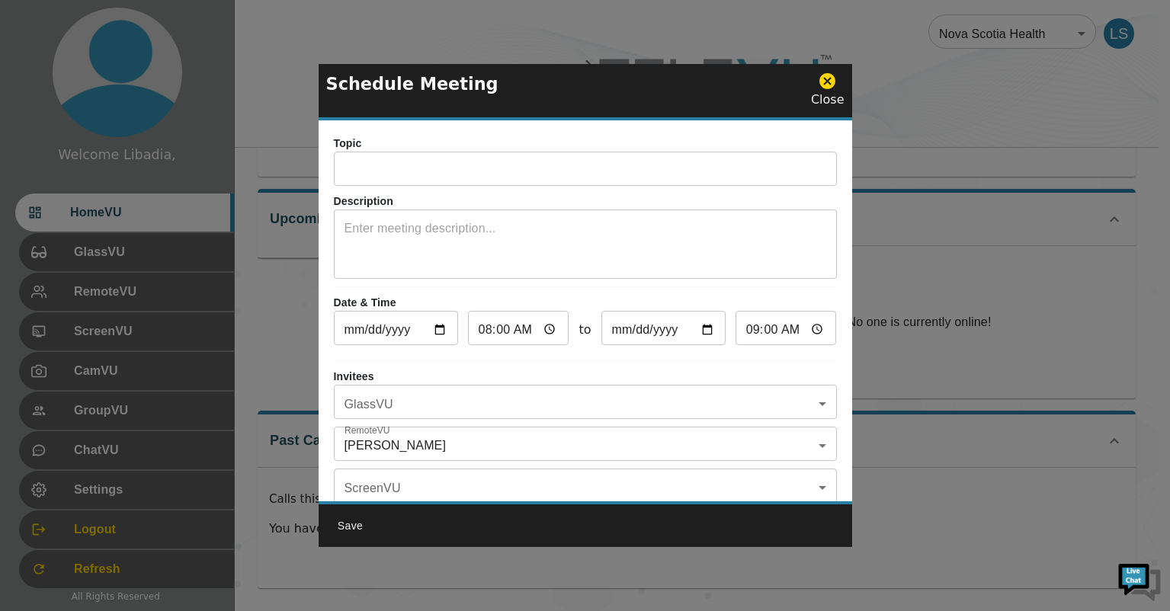
click at [827, 81] on icon at bounding box center [828, 81] width 16 height 16
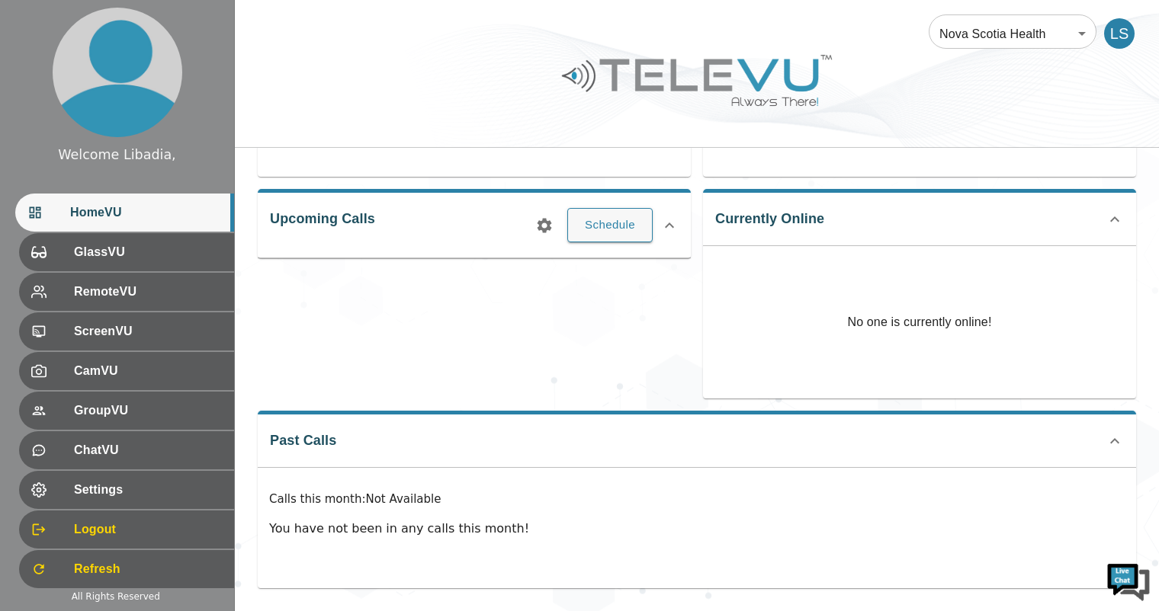
click at [545, 230] on icon "button" at bounding box center [545, 225] width 14 height 14
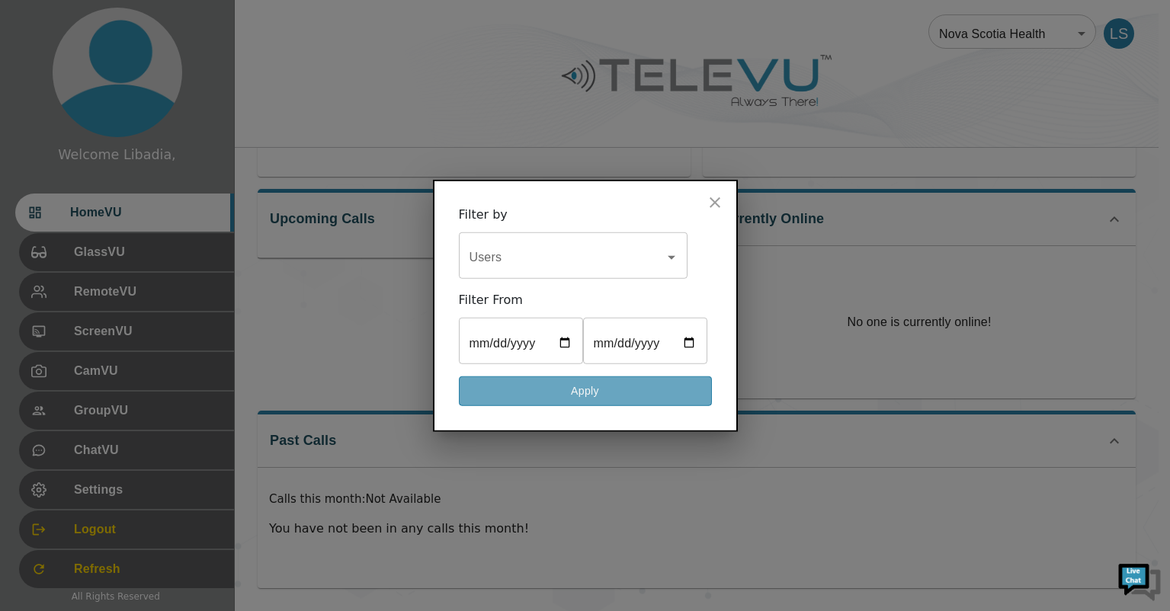
click at [575, 406] on button "Apply" at bounding box center [585, 392] width 253 height 30
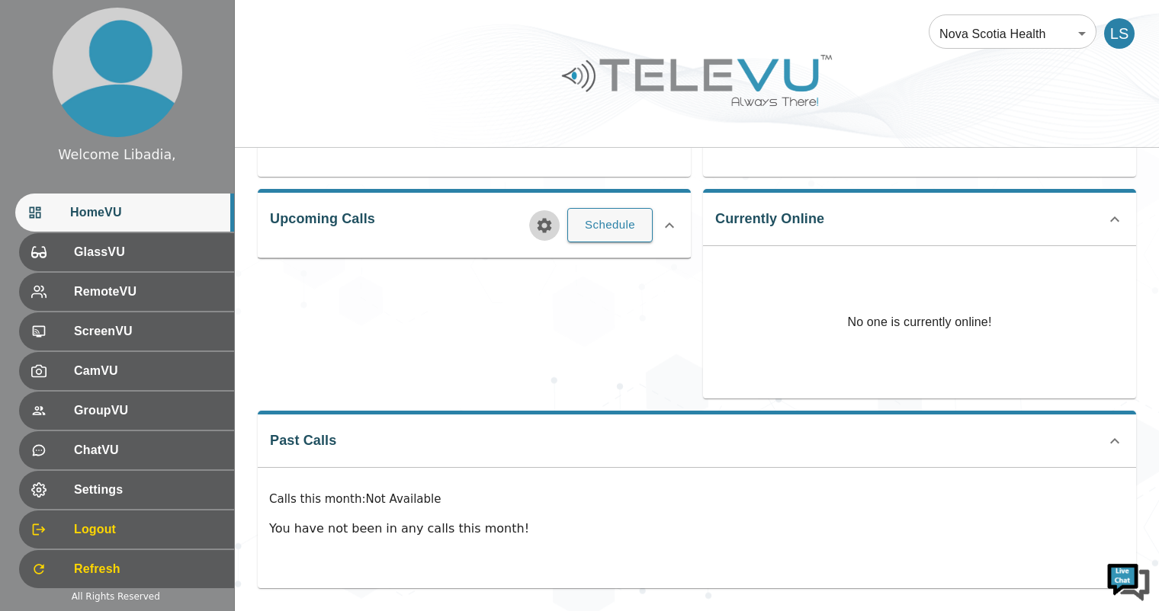
click at [550, 226] on icon "button" at bounding box center [545, 225] width 14 height 14
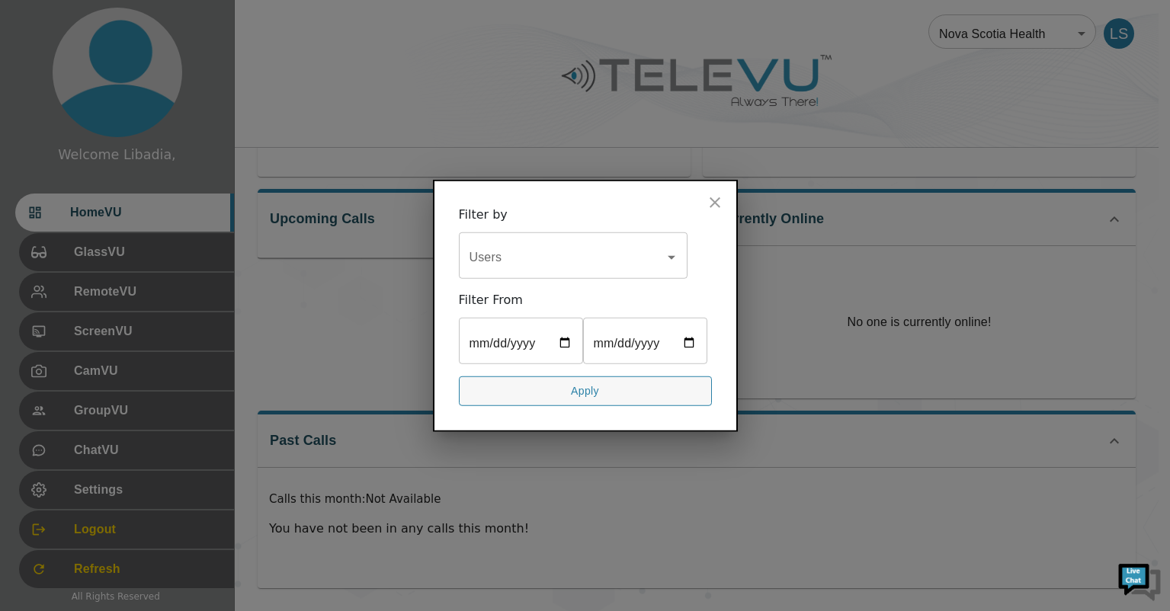
click at [669, 256] on icon "Open" at bounding box center [672, 258] width 8 height 4
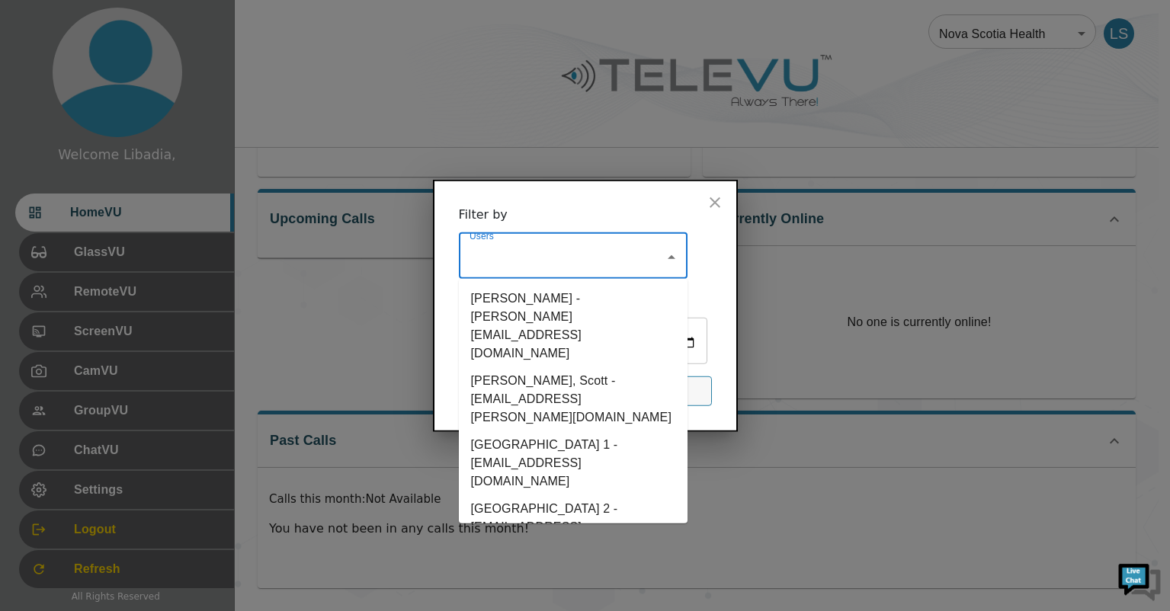
click at [547, 432] on li "[GEOGRAPHIC_DATA] 1 - [EMAIL_ADDRESS][DOMAIN_NAME]" at bounding box center [573, 464] width 229 height 64
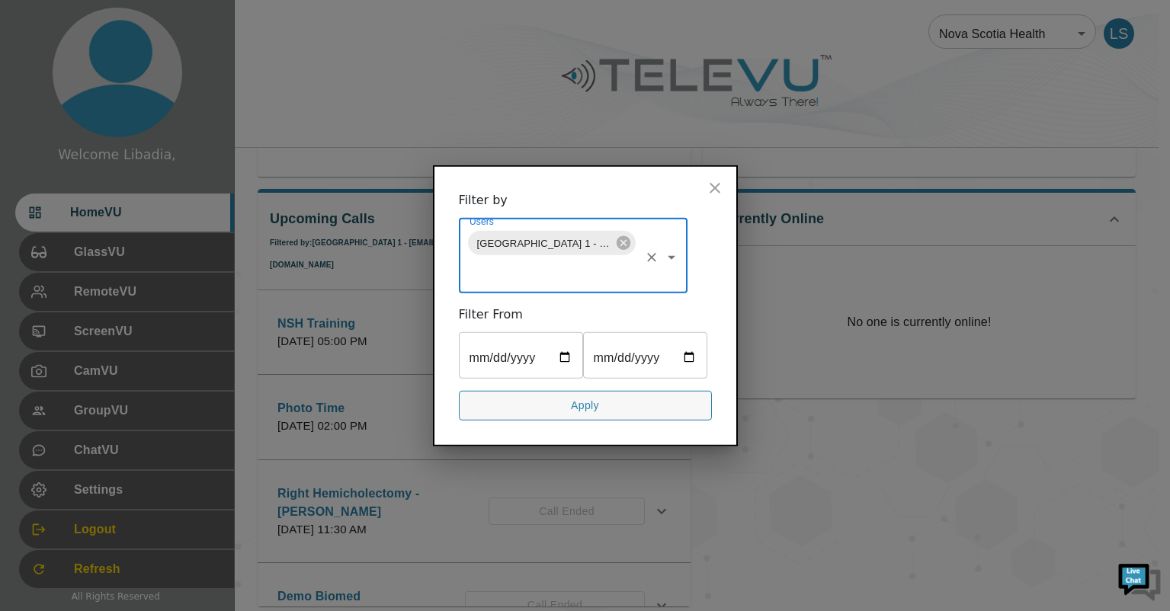
click at [717, 183] on icon "close" at bounding box center [715, 188] width 11 height 11
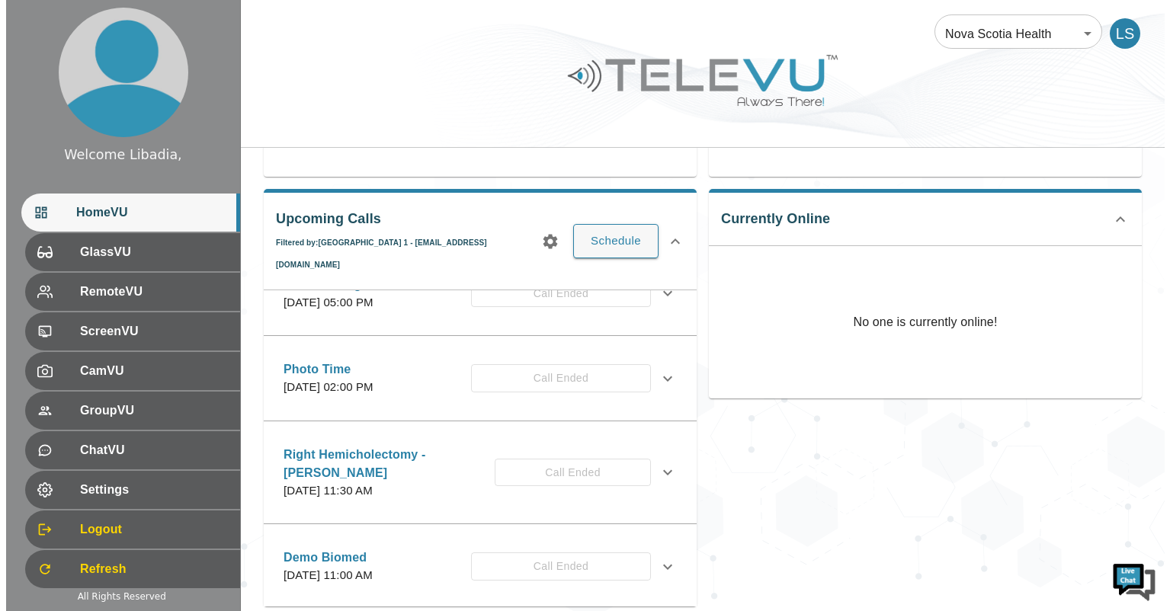
scroll to position [76, 0]
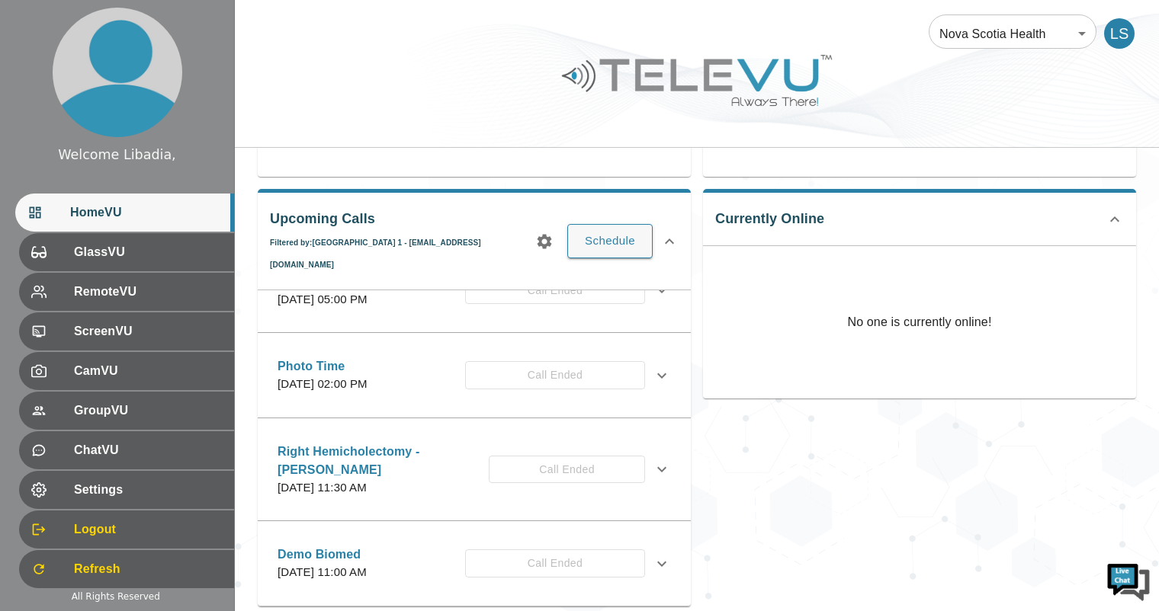
click at [542, 234] on icon "button" at bounding box center [545, 241] width 14 height 14
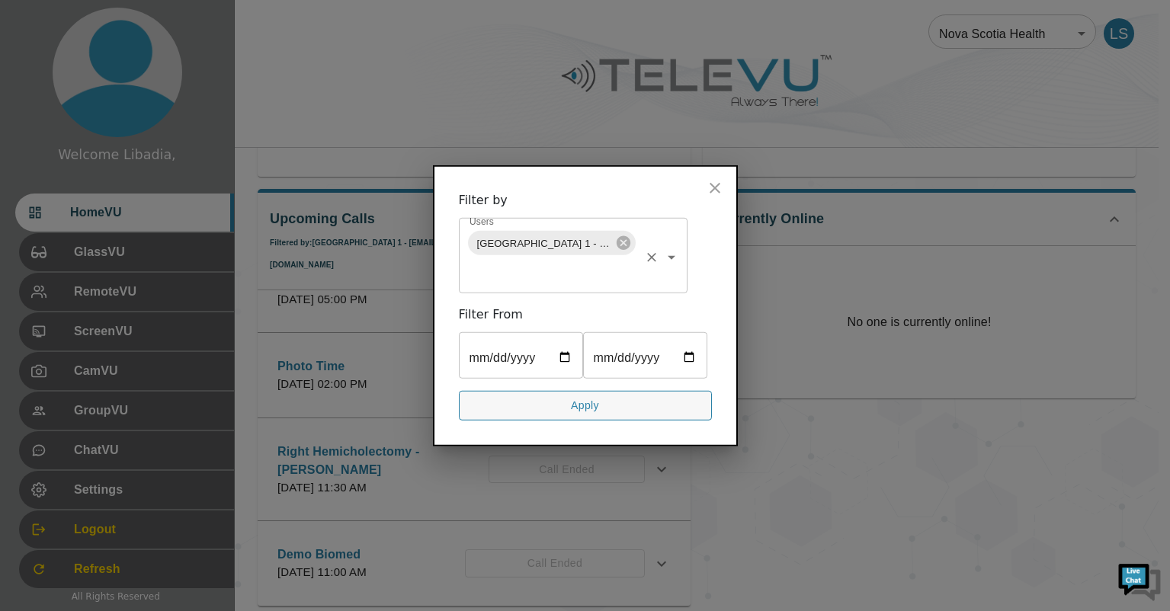
click at [655, 250] on icon "Clear" at bounding box center [651, 257] width 15 height 15
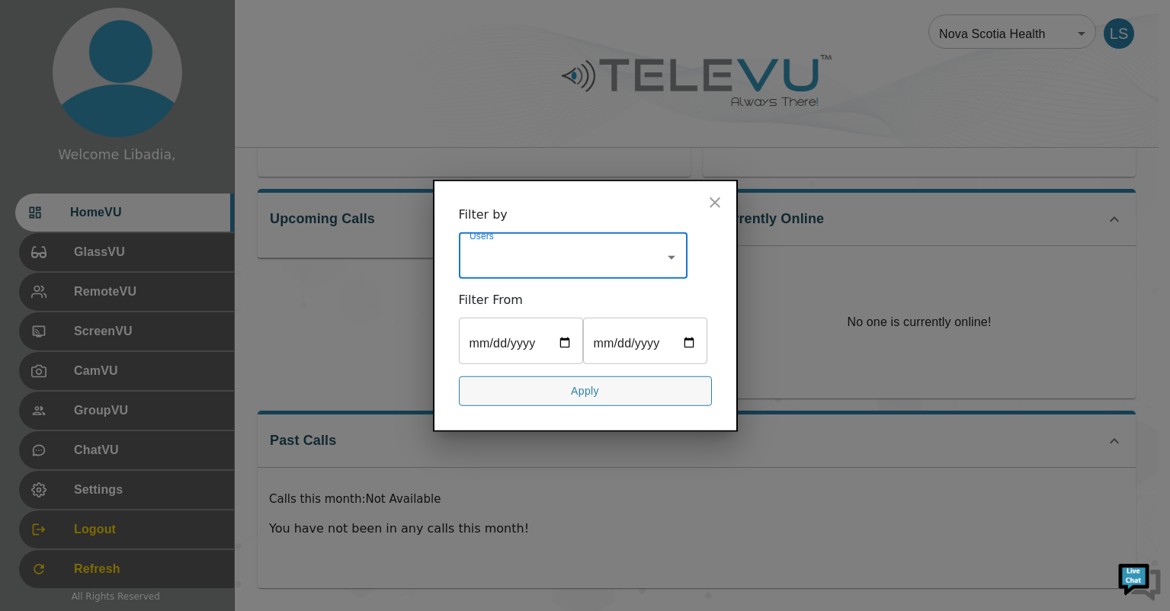
scroll to position [0, 0]
click at [670, 256] on icon "Open" at bounding box center [672, 258] width 8 height 4
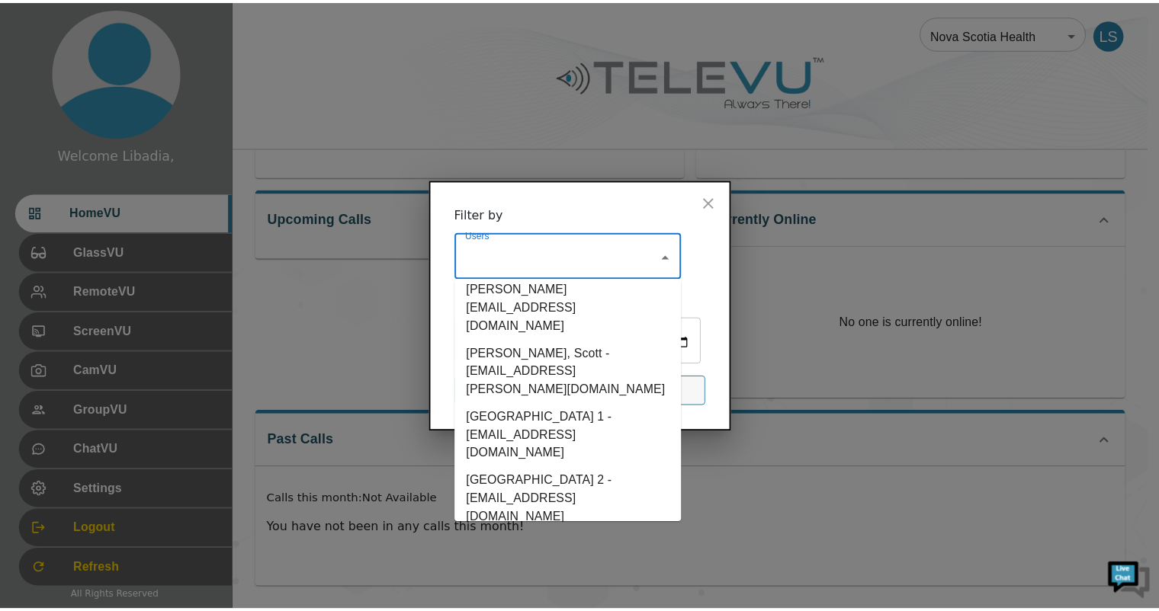
scroll to position [42, 0]
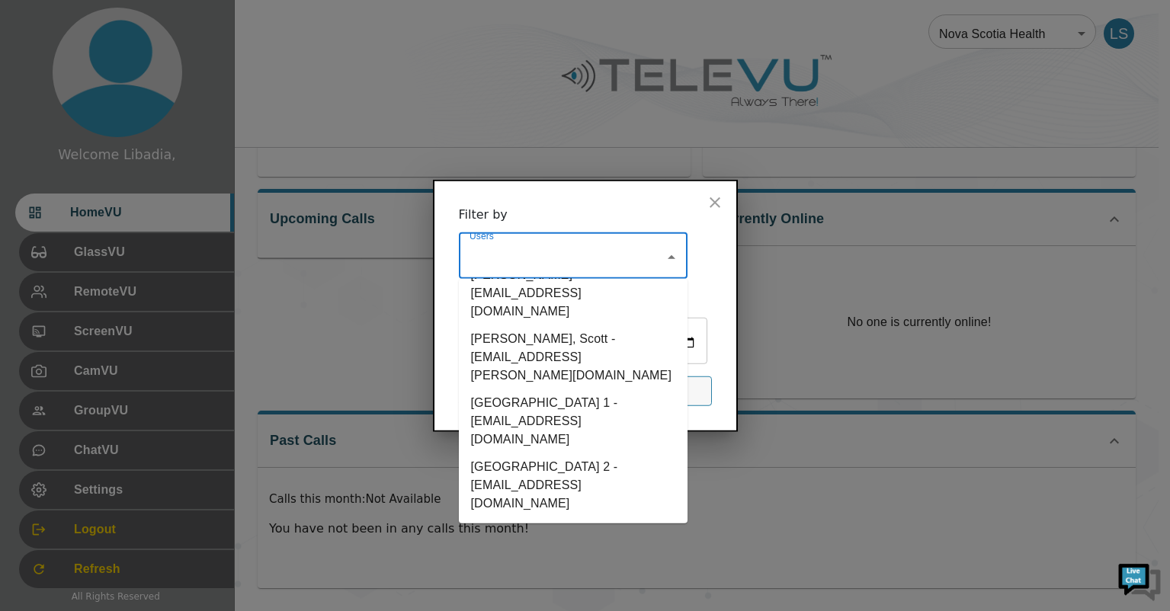
click at [544, 454] on li "[GEOGRAPHIC_DATA] 2 - [EMAIL_ADDRESS][DOMAIN_NAME]" at bounding box center [573, 486] width 229 height 64
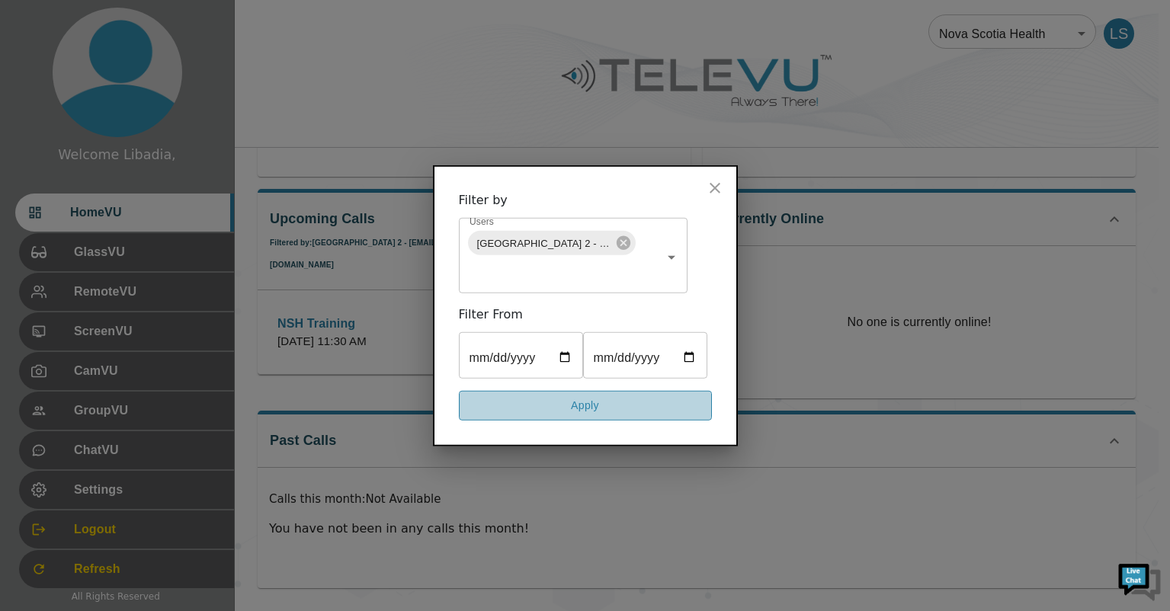
click at [595, 421] on button "Apply" at bounding box center [585, 406] width 253 height 30
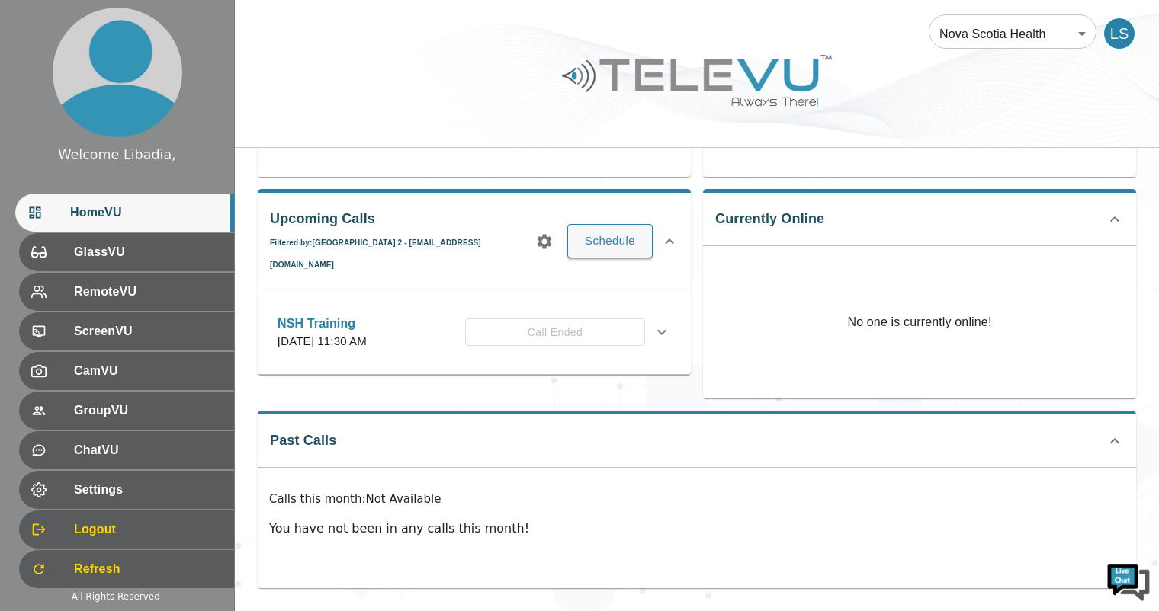
click at [367, 333] on p "[DATE] 11:30 AM" at bounding box center [322, 342] width 89 height 18
click at [457, 242] on div "Upcoming Calls Filtered by: [GEOGRAPHIC_DATA] 2 - [EMAIL_ADDRESS][DOMAIN_NAME] …" at bounding box center [474, 282] width 433 height 186
click at [535, 227] on button "button" at bounding box center [544, 241] width 30 height 30
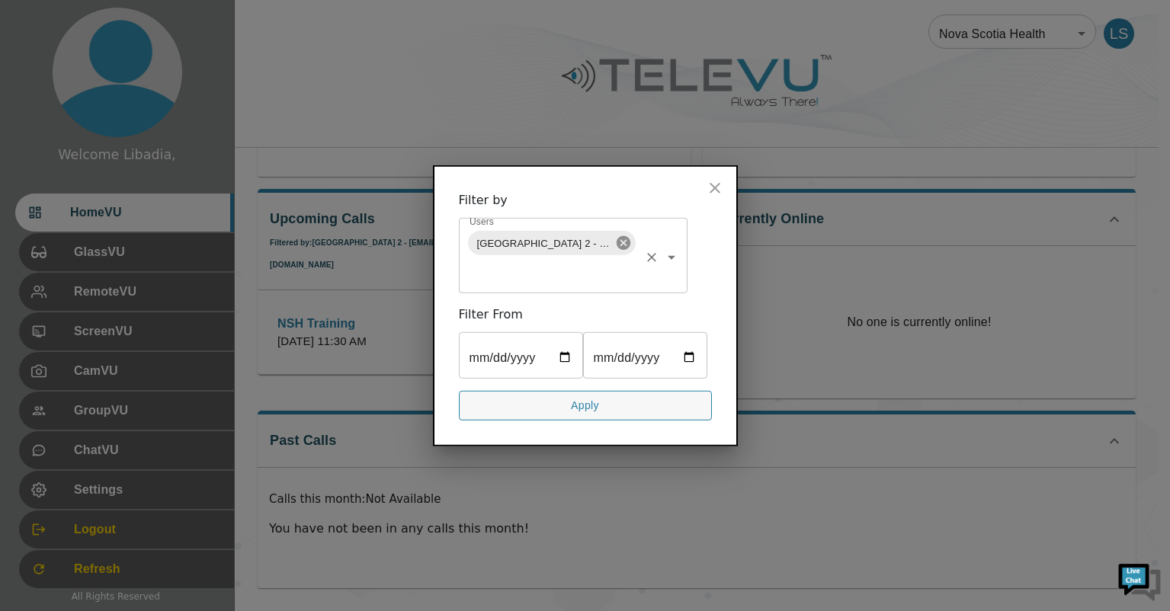
click at [624, 236] on icon at bounding box center [623, 243] width 14 height 14
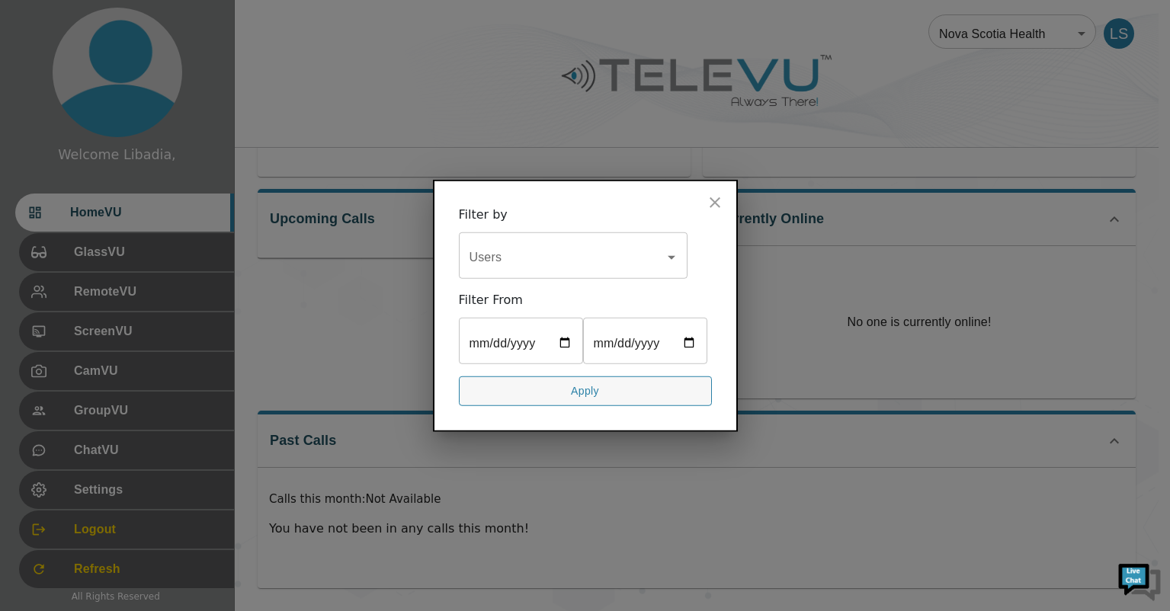
click at [664, 249] on icon "Open" at bounding box center [672, 258] width 18 height 18
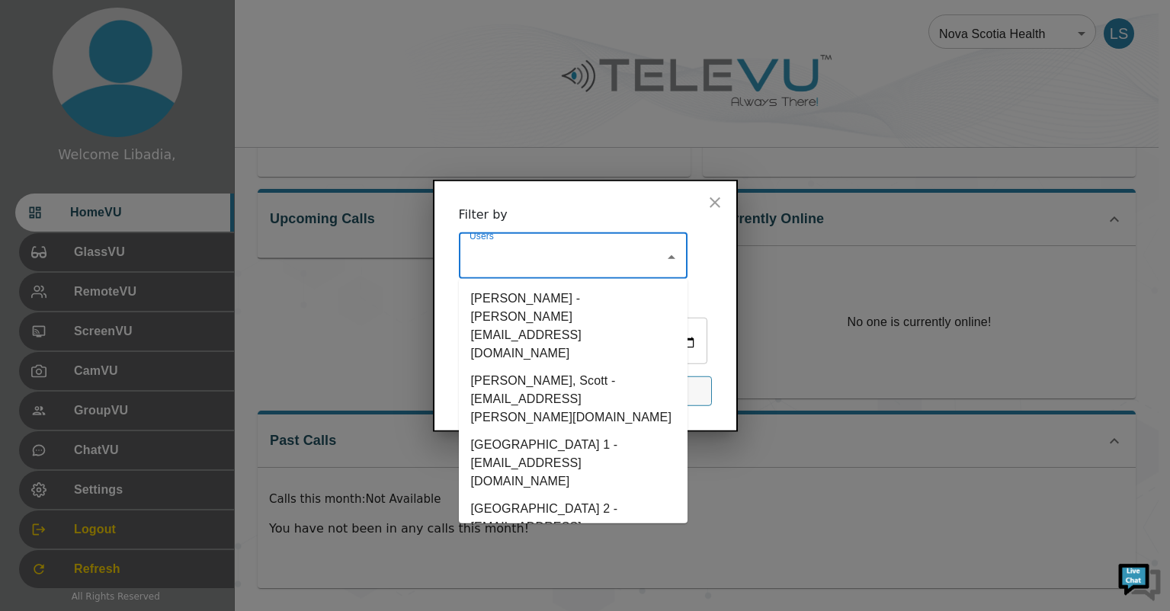
click at [573, 432] on li "[GEOGRAPHIC_DATA] 1 - [EMAIL_ADDRESS][DOMAIN_NAME]" at bounding box center [573, 464] width 229 height 64
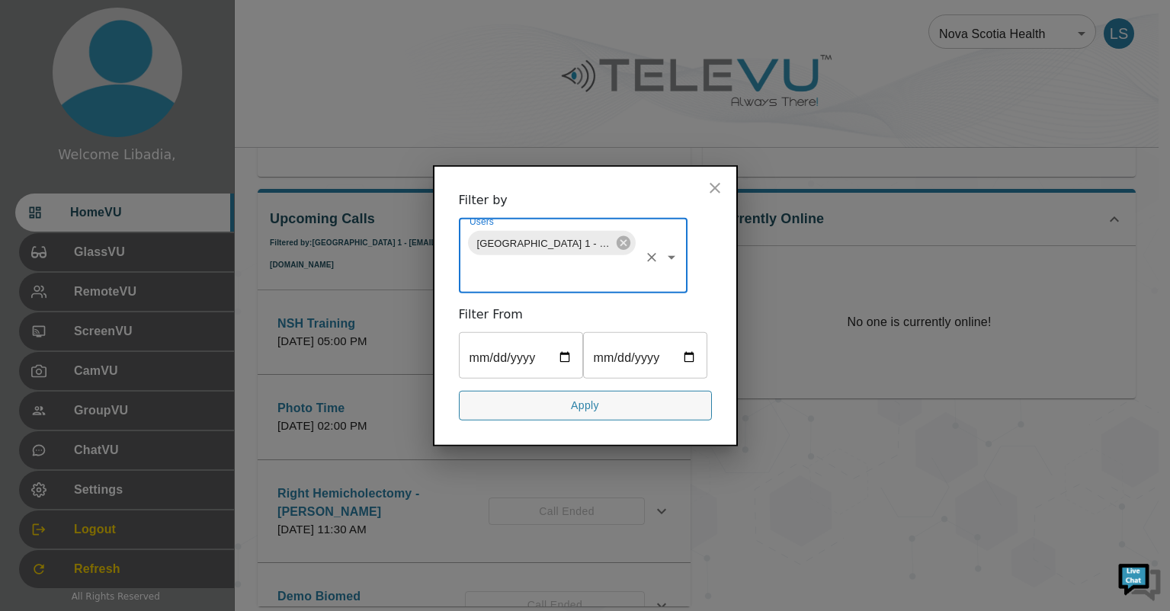
click at [712, 179] on icon "close" at bounding box center [715, 188] width 18 height 18
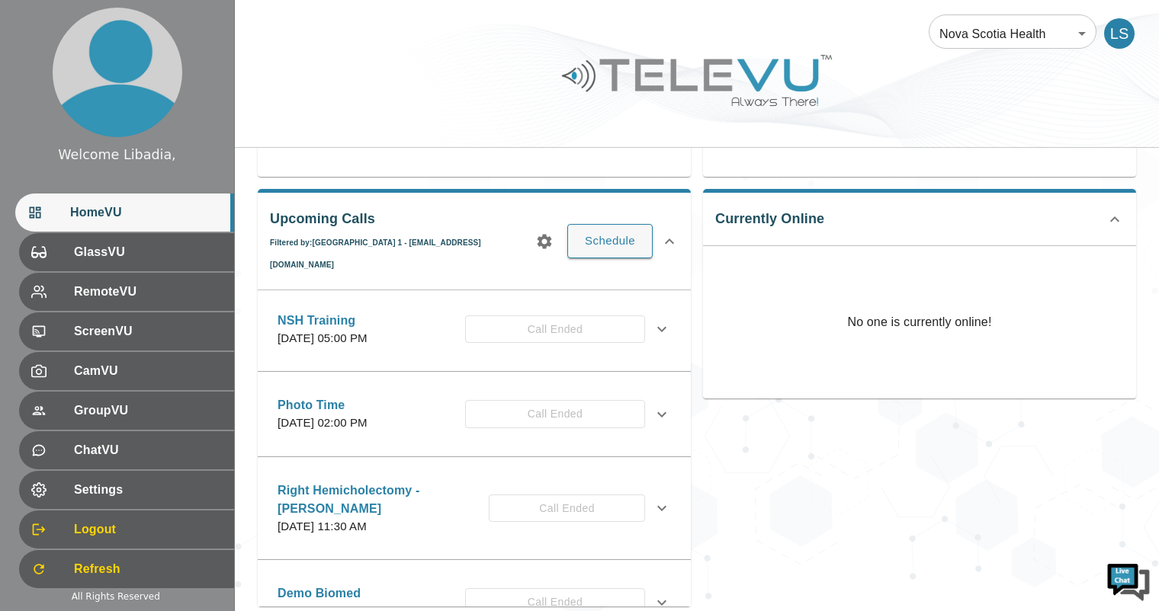
scroll to position [0, 0]
